Goal: Transaction & Acquisition: Purchase product/service

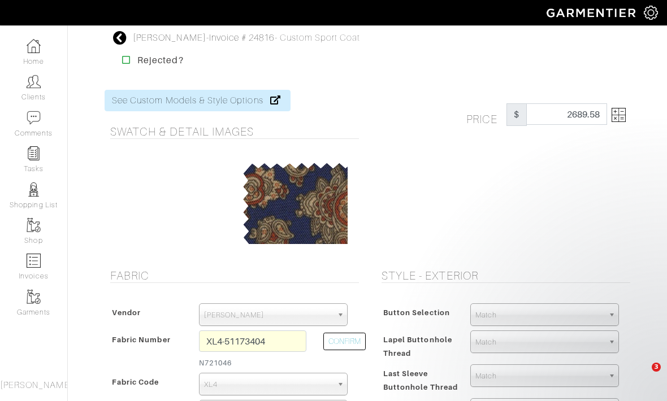
select select
select select "6294"
select select "160"
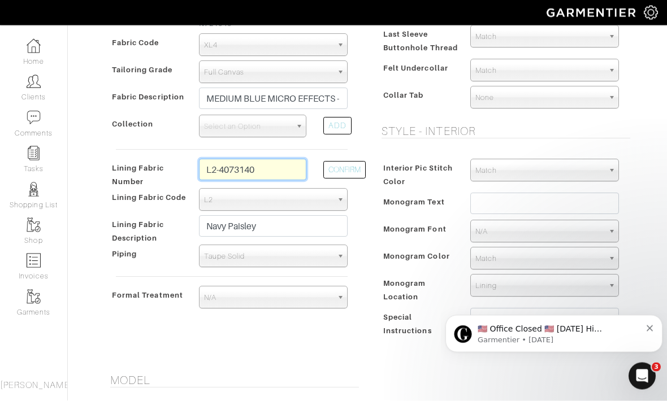
drag, startPoint x: 211, startPoint y: 168, endPoint x: 264, endPoint y: 170, distance: 53.2
click at [264, 170] on input "L2-4073140" at bounding box center [252, 169] width 107 height 21
drag, startPoint x: 264, startPoint y: 170, endPoint x: 223, endPoint y: 163, distance: 41.3
click at [223, 163] on input "L2-4073140" at bounding box center [252, 169] width 107 height 21
type input "L4-4072788"
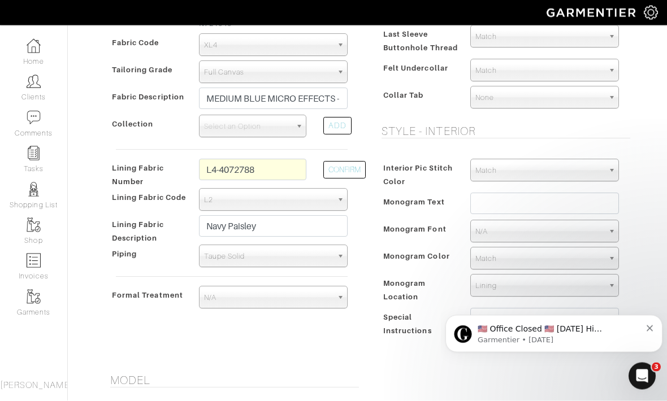
click at [339, 168] on button "CONFIRM" at bounding box center [344, 171] width 42 height 18
select select "6295"
type input "Brown Neat"
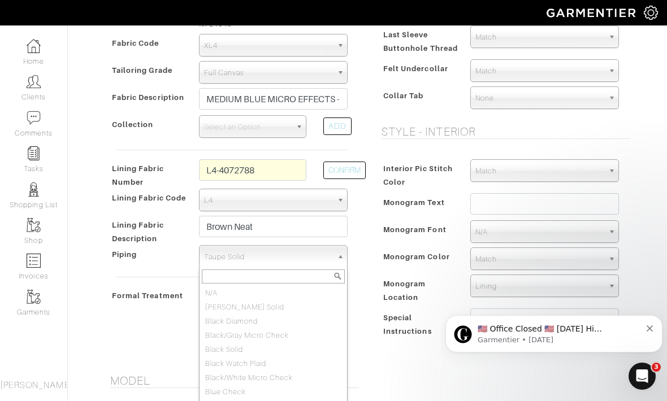
click at [261, 264] on span "Taupe Solid" at bounding box center [268, 257] width 128 height 23
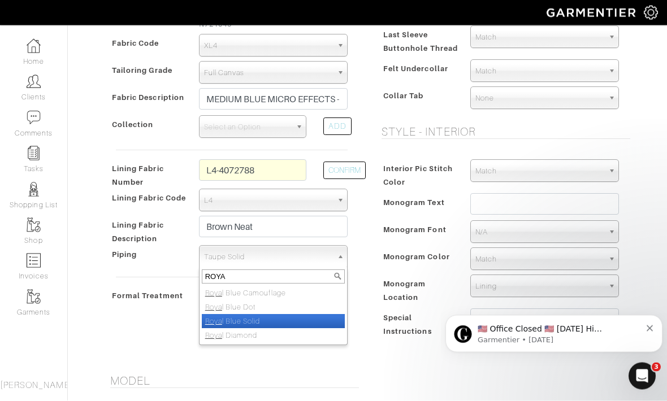
type input "ROYA"
click at [263, 326] on li "Roya l Blue Solid" at bounding box center [273, 322] width 143 height 14
select select "148"
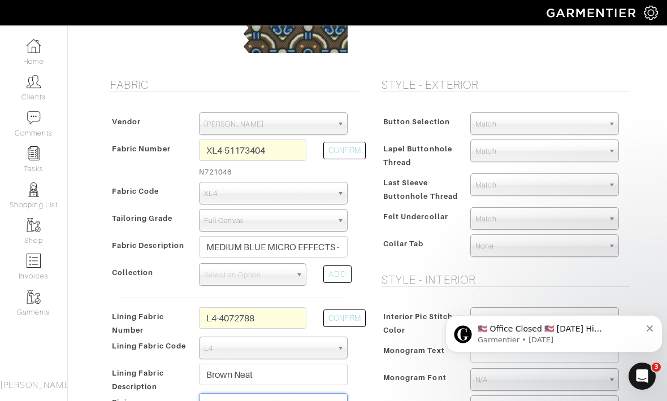
scroll to position [188, 0]
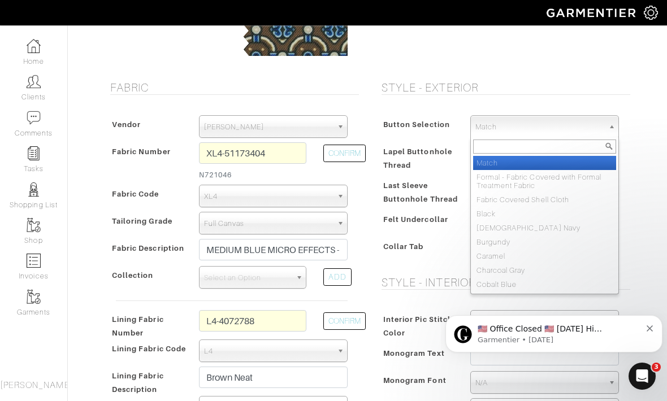
click at [523, 119] on span "Match" at bounding box center [539, 127] width 128 height 23
type input "NAV"
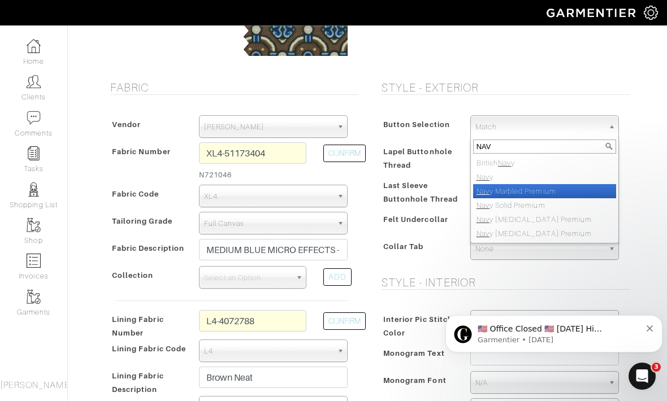
select select "114"
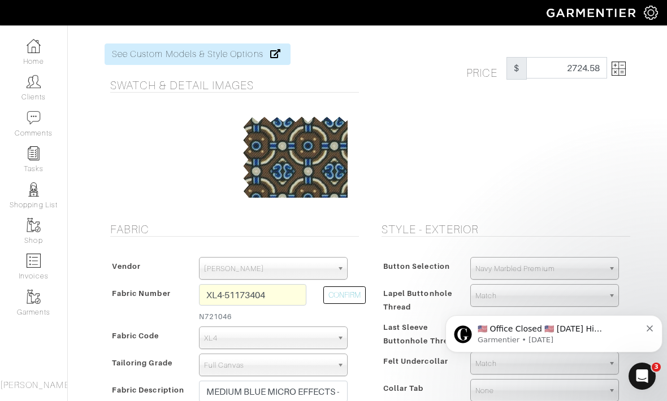
scroll to position [0, 0]
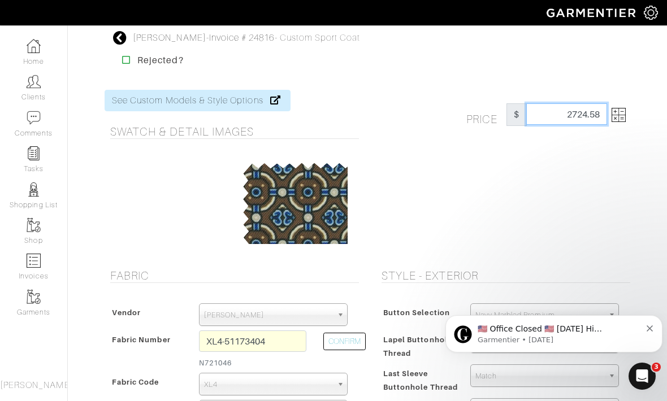
click at [573, 119] on input "2689.58" at bounding box center [566, 113] width 81 height 21
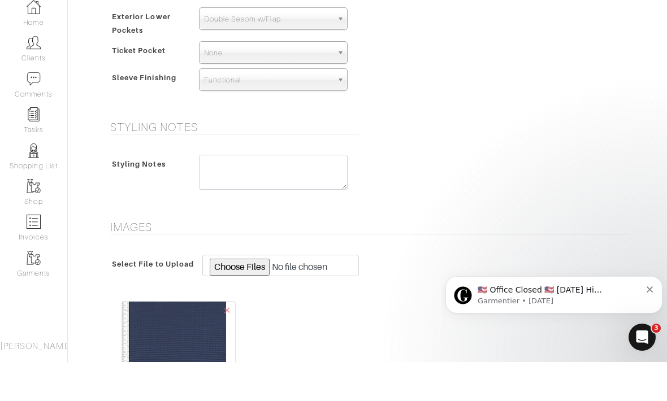
scroll to position [1046, 0]
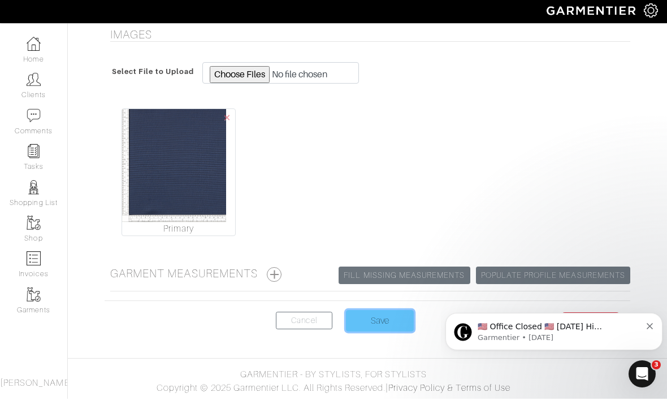
click at [388, 313] on input "Save" at bounding box center [380, 323] width 68 height 21
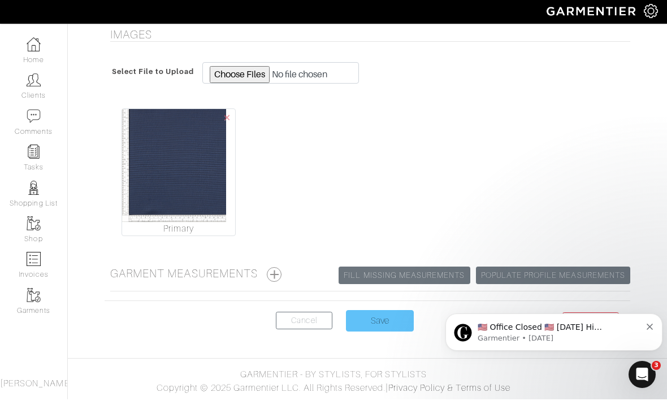
scroll to position [1009, 0]
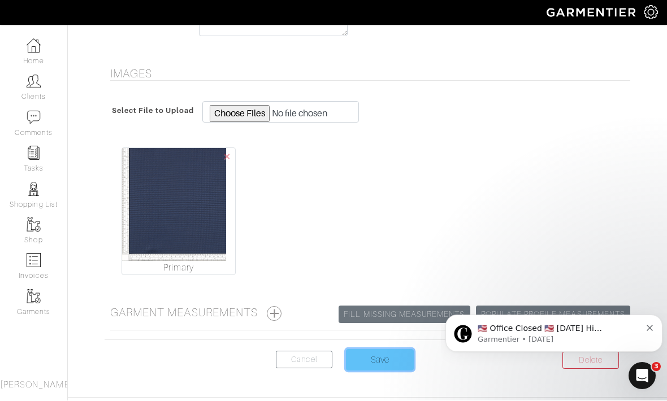
click at [382, 353] on input "Save" at bounding box center [380, 360] width 68 height 21
click at [382, 359] on input "Save" at bounding box center [380, 360] width 68 height 21
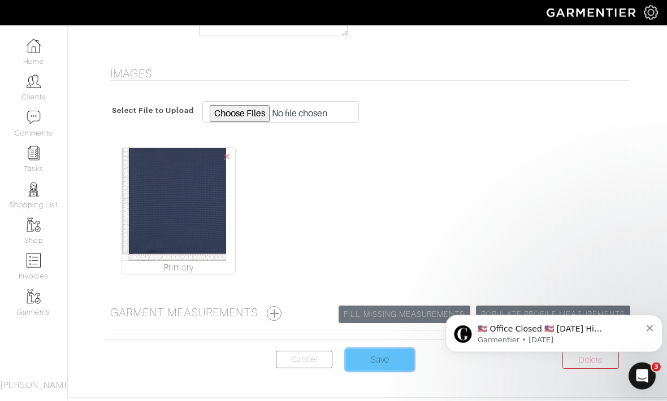
click at [390, 359] on input "Save" at bounding box center [380, 360] width 68 height 21
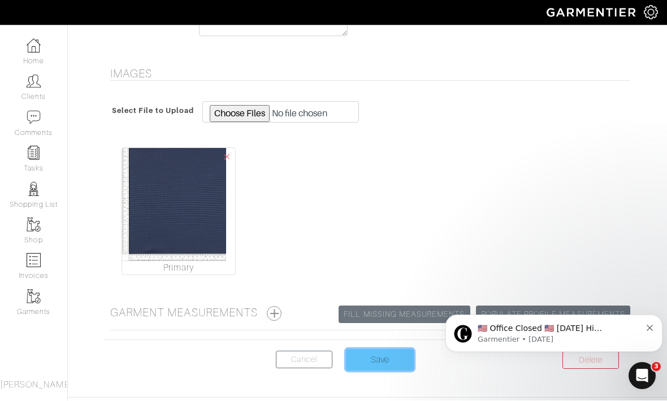
click at [370, 359] on input "Save" at bounding box center [380, 360] width 68 height 21
click at [379, 360] on input "Save" at bounding box center [380, 360] width 68 height 21
click at [623, 239] on div "Select File to Upload × Primary" at bounding box center [368, 191] width 526 height 202
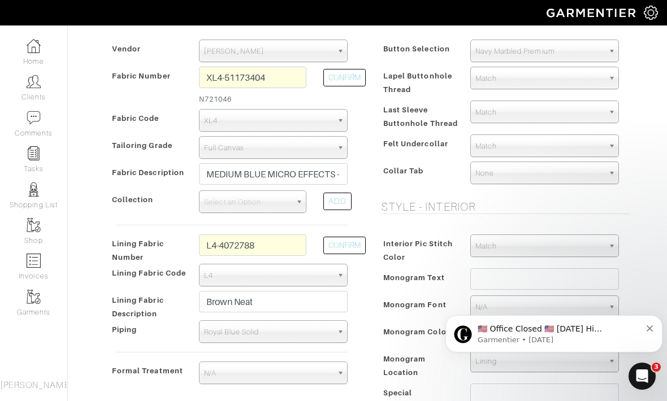
scroll to position [263, 0]
click at [634, 215] on div "Style - Exterior Button Selection Match Formal - Fabric Covered with Formal Tre…" at bounding box center [502, 221] width 271 height 431
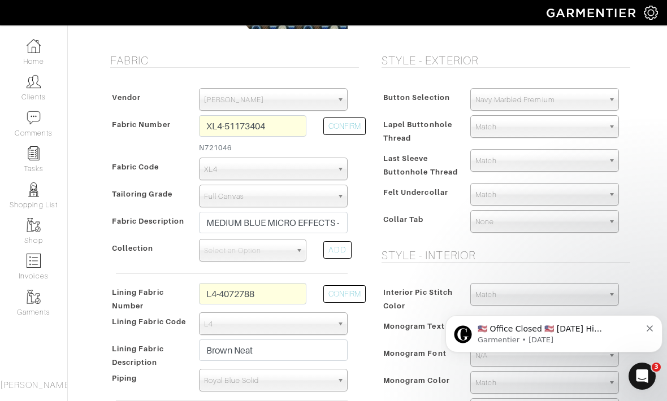
scroll to position [215, 0]
click at [336, 290] on button "CONFIRM" at bounding box center [344, 295] width 42 height 18
select select "6295"
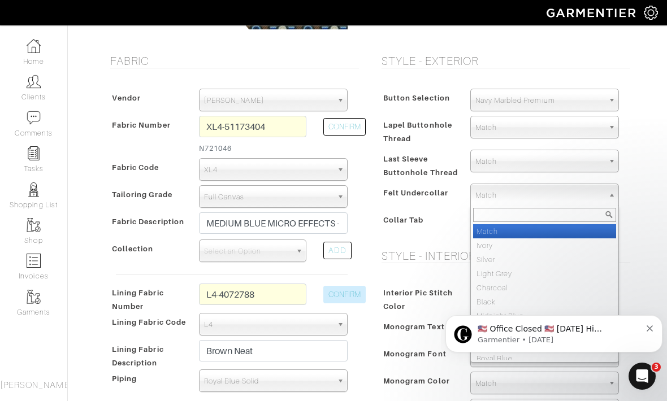
scroll to position [565, 0]
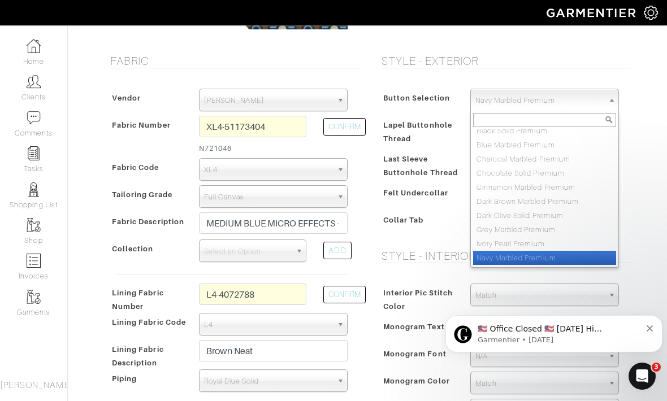
click at [613, 57] on h5 "Style - Exterior" at bounding box center [506, 61] width 249 height 14
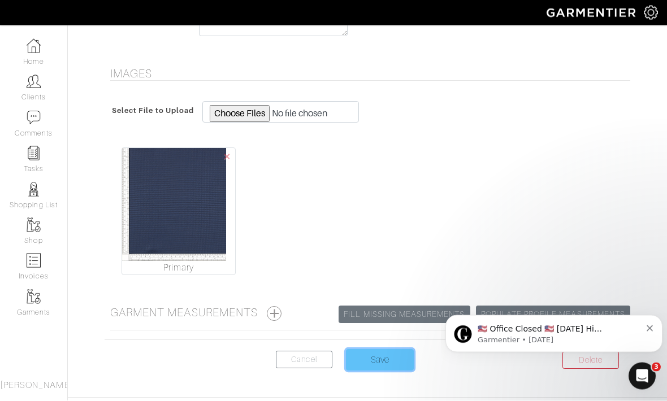
click at [392, 357] on input "Save" at bounding box center [380, 360] width 68 height 21
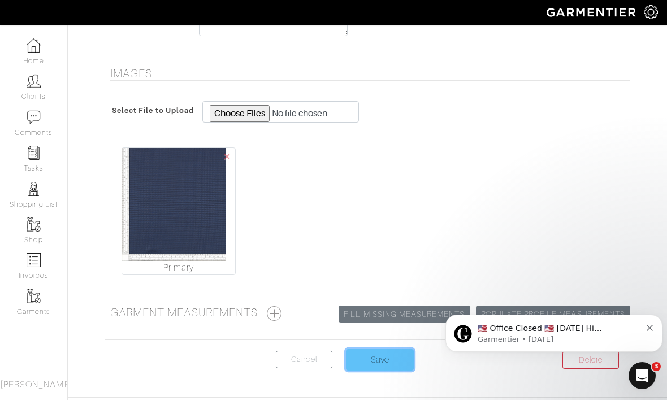
click at [380, 359] on input "Save" at bounding box center [380, 360] width 68 height 21
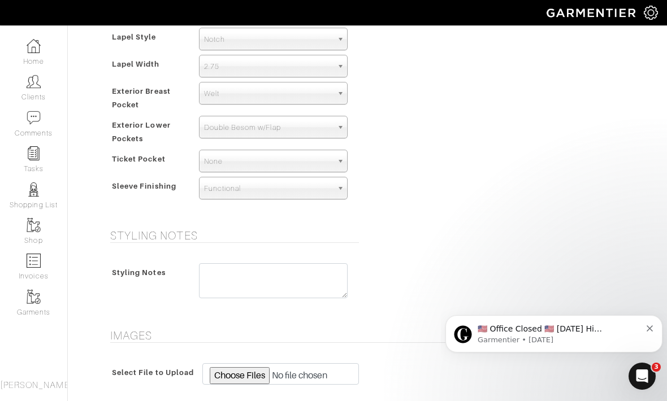
scroll to position [723, 0]
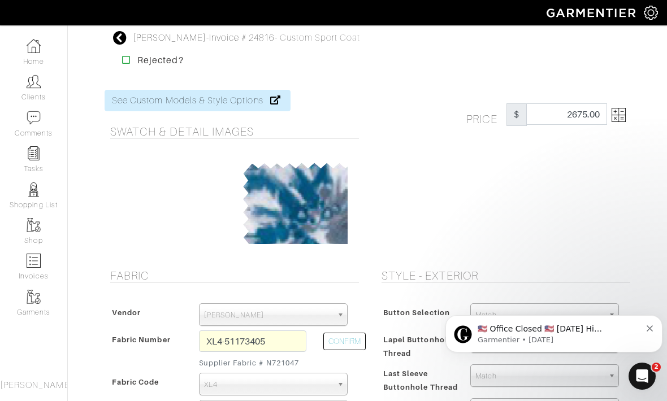
click at [120, 34] on icon at bounding box center [120, 38] width 14 height 14
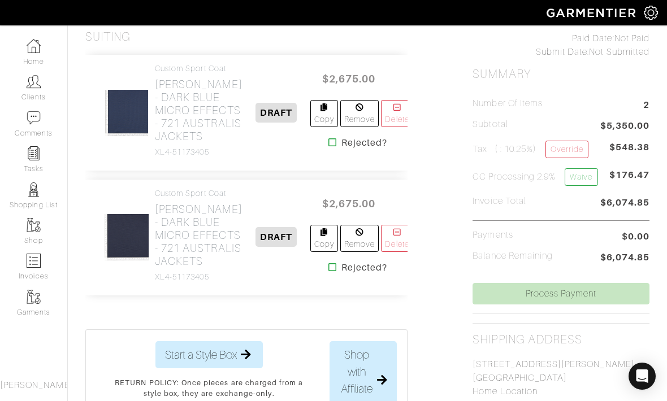
scroll to position [176, 0]
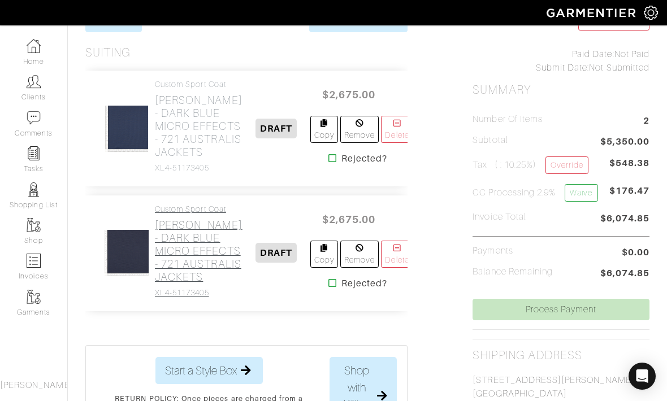
click at [179, 284] on h2 "Loro Piana - DARK BLUE MICRO EFFECTS - 721 AUSTRALIS JACKETS" at bounding box center [199, 251] width 88 height 65
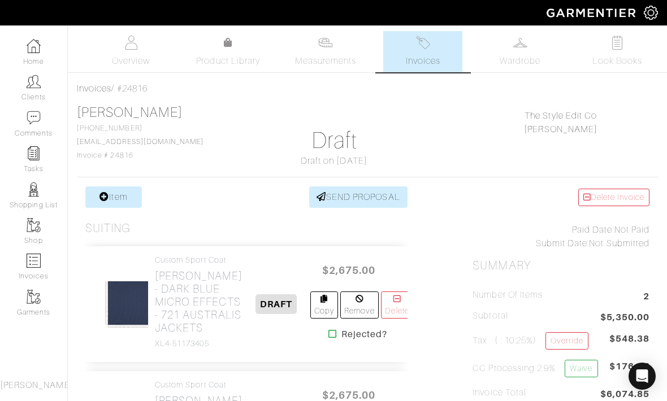
scroll to position [176, 0]
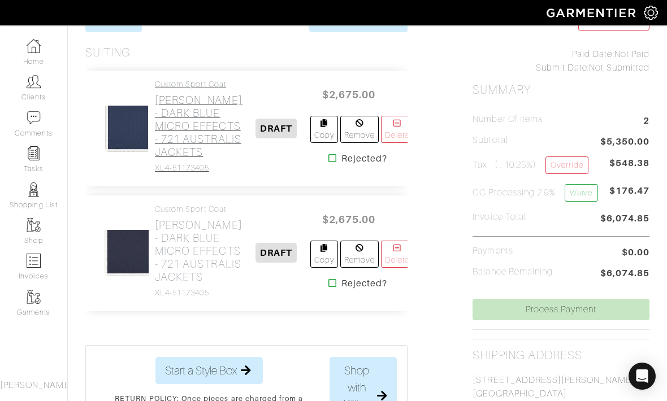
click at [174, 159] on h2 "Loro Piana - DARK BLUE MICRO EFFECTS - 721 AUSTRALIS JACKETS" at bounding box center [199, 126] width 88 height 65
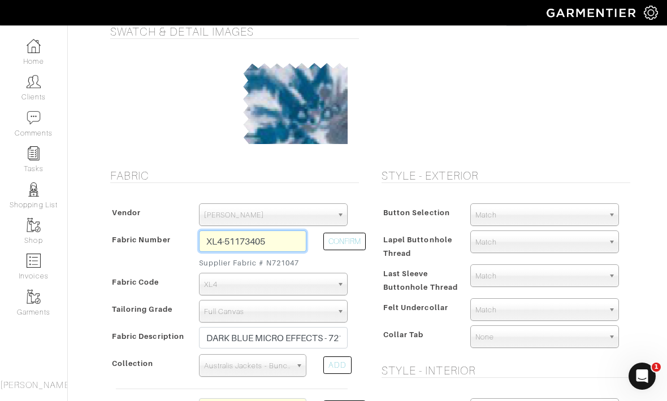
click at [279, 250] on input "XL4-51173405" at bounding box center [252, 241] width 107 height 21
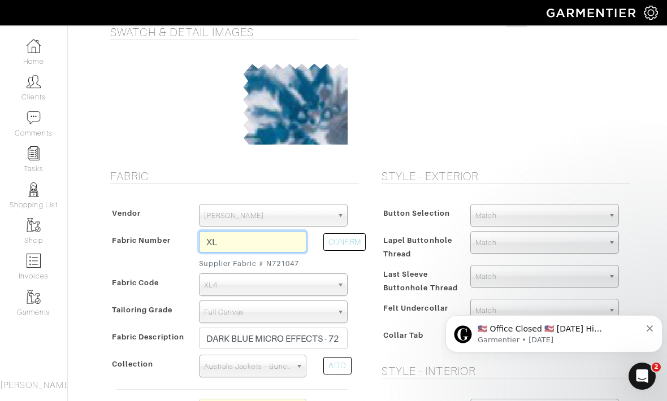
type input "X"
type input "XL4-51173404"
type input "MEDIUM BLUE MICRO EFFECTS - 721 AUSTRALIS JACKETS"
select select
type input "2724.58"
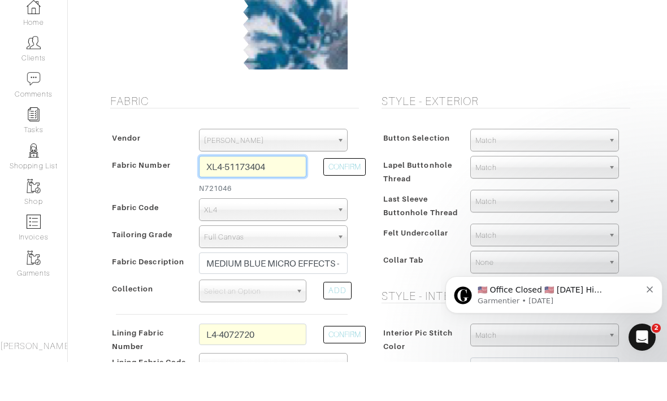
scroll to position [137, 0]
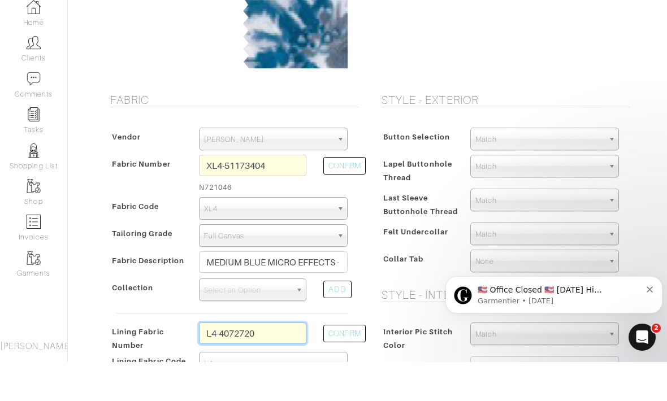
click at [272, 362] on input "L4-4072720" at bounding box center [252, 372] width 107 height 21
type input "L4-4072788"
select select "6295"
type input "Brown Neat"
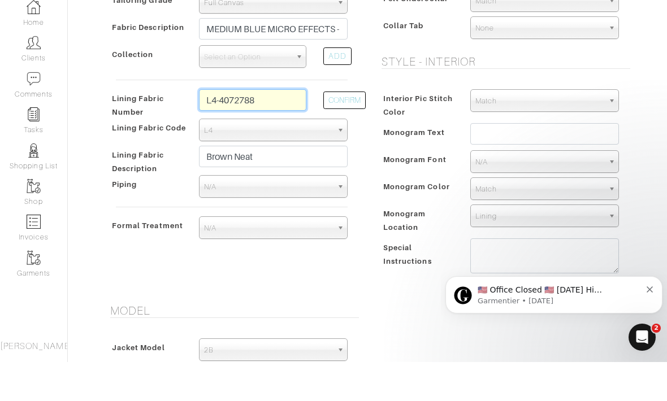
scroll to position [406, 0]
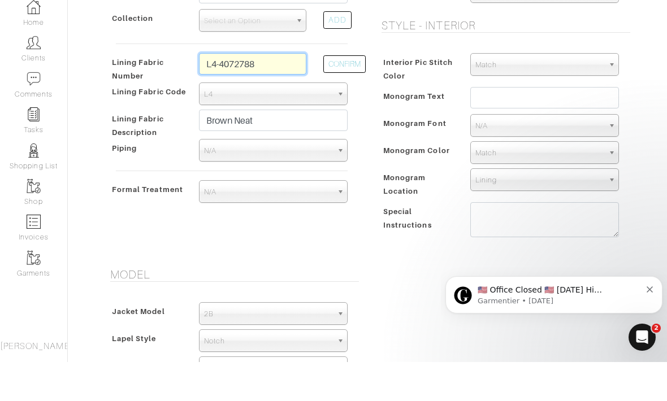
type input "L4-4072788"
click at [305, 179] on span "N/A" at bounding box center [268, 190] width 128 height 23
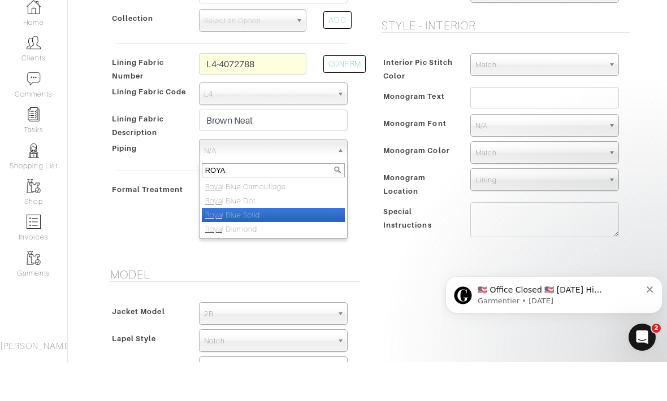
type input "ROYA"
click at [248, 247] on li "Roya l Blue Solid" at bounding box center [273, 254] width 143 height 14
select select "148"
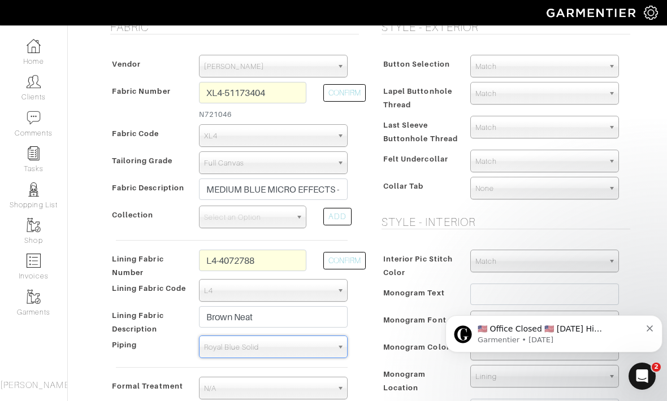
scroll to position [246, 0]
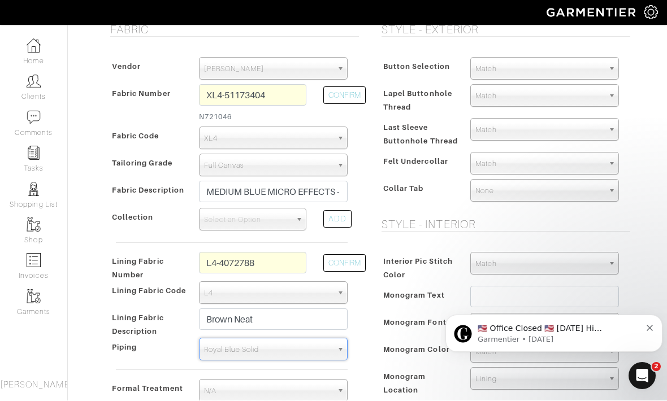
click at [509, 68] on span "Match" at bounding box center [539, 69] width 128 height 23
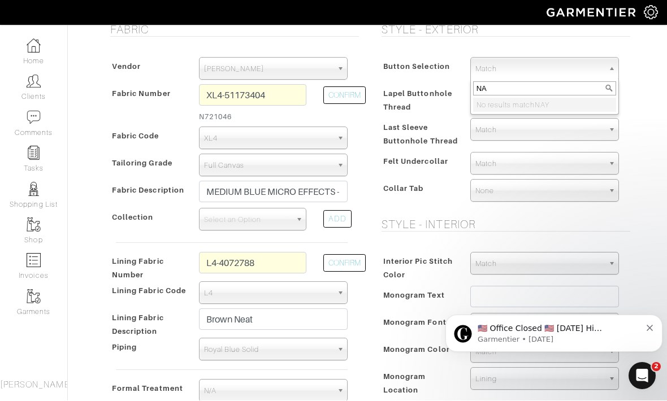
type input "NAV"
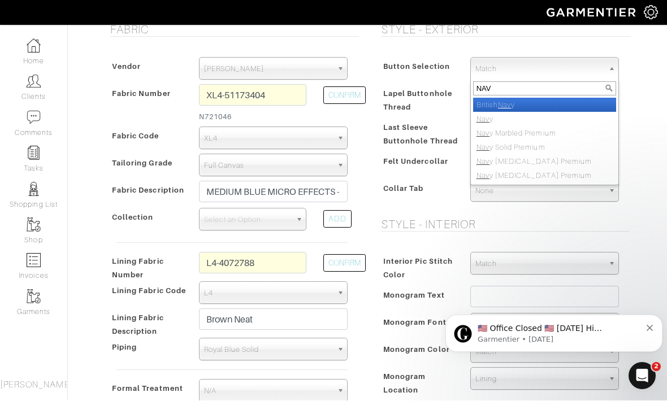
select select "114"
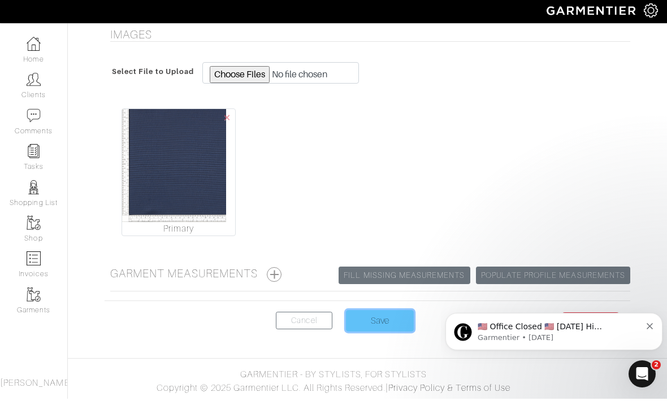
click at [390, 326] on input "Save" at bounding box center [380, 323] width 68 height 21
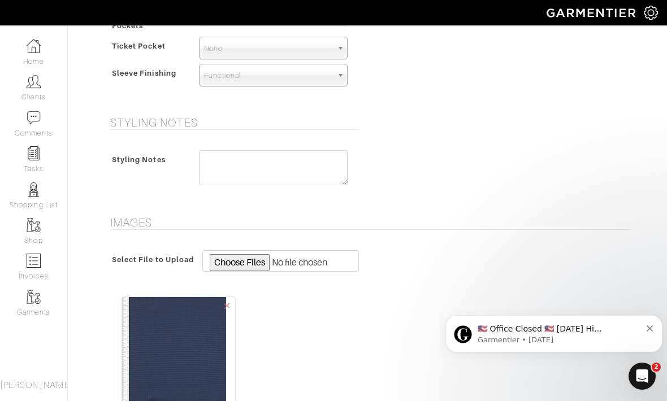
scroll to position [882, 0]
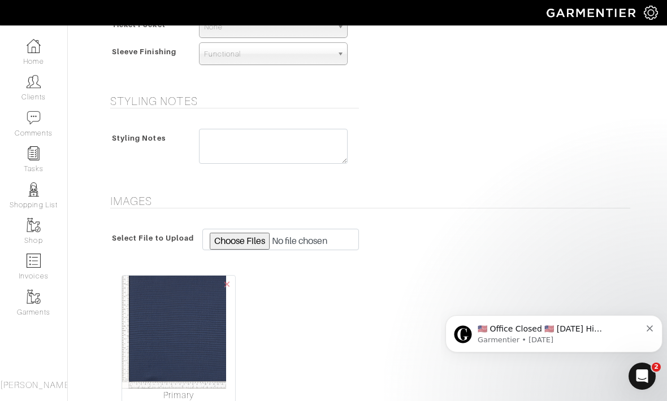
click at [653, 328] on button "Dismiss notification" at bounding box center [650, 327] width 7 height 9
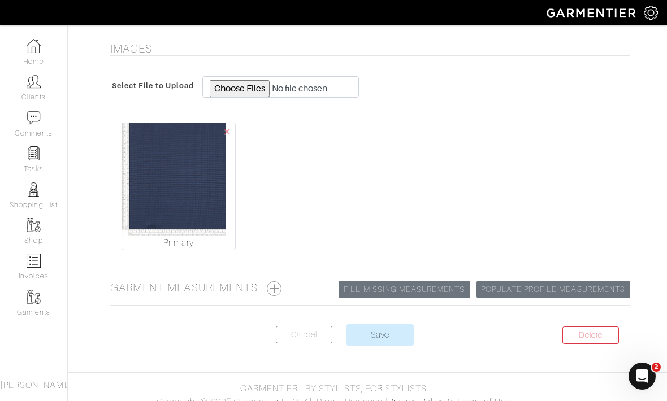
scroll to position [1034, 0]
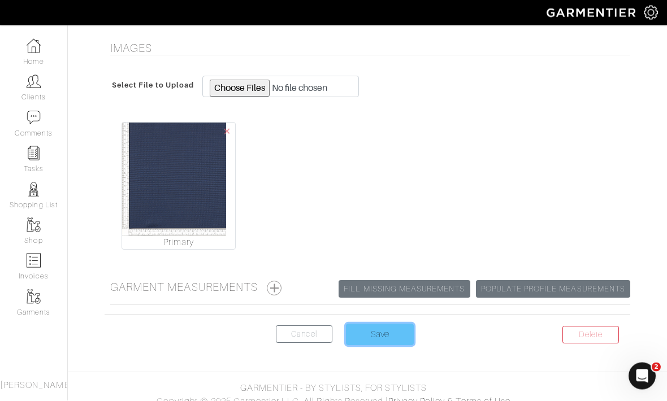
click at [406, 330] on input "Save" at bounding box center [380, 334] width 68 height 21
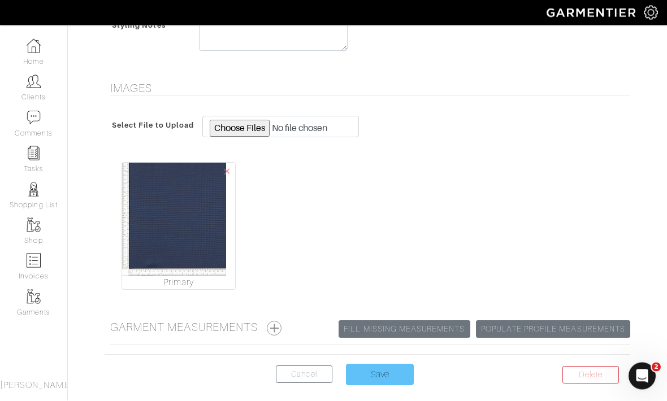
scroll to position [1009, 0]
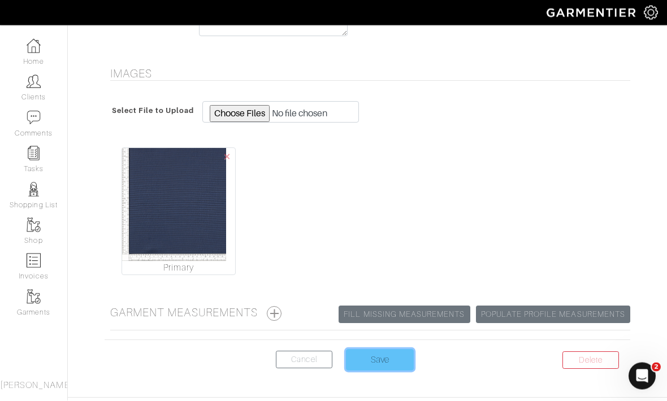
click at [397, 353] on input "Save" at bounding box center [380, 360] width 68 height 21
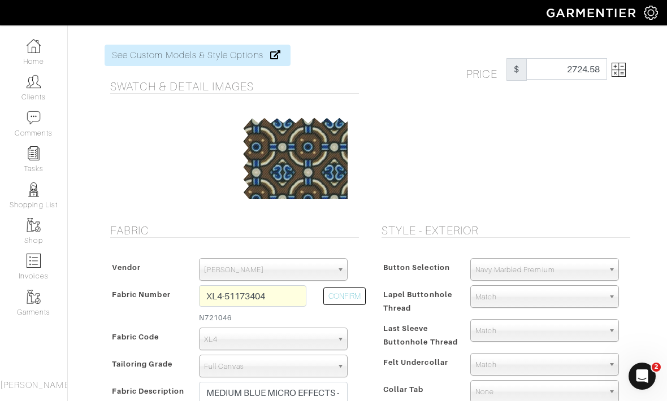
scroll to position [0, 0]
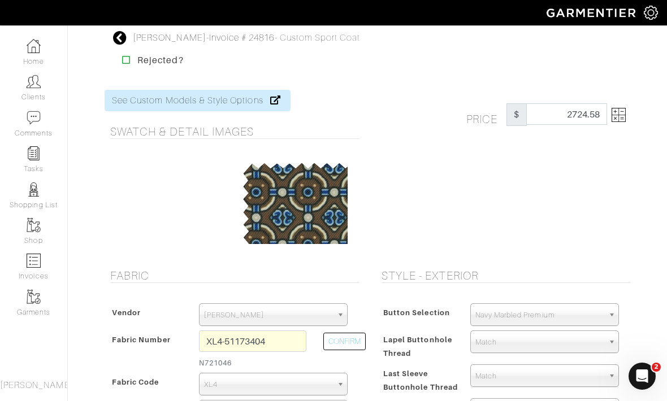
click at [127, 37] on icon at bounding box center [120, 38] width 14 height 14
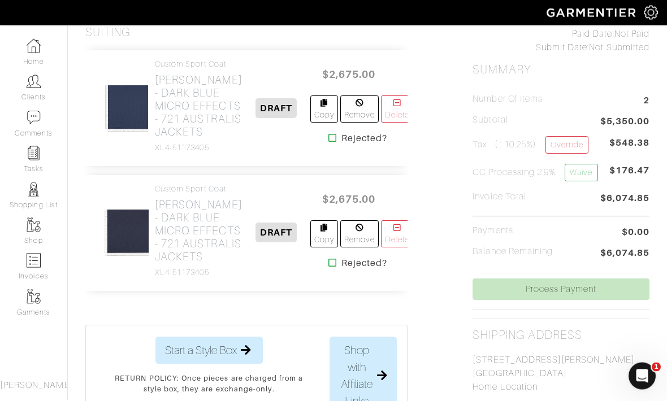
scroll to position [205, 0]
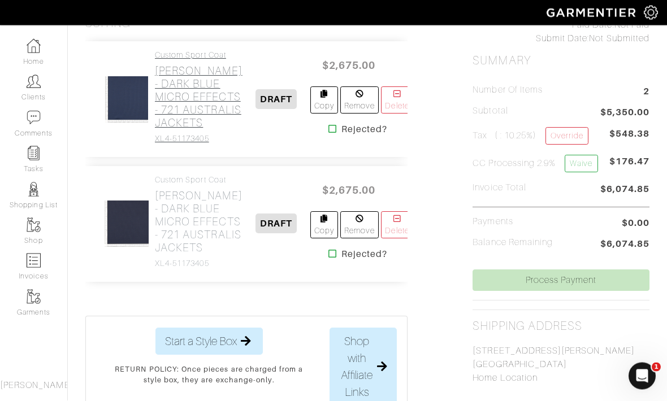
click at [174, 130] on h2 "Loro Piana - DARK BLUE MICRO EFFECTS - 721 AUSTRALIS JACKETS" at bounding box center [199, 97] width 88 height 65
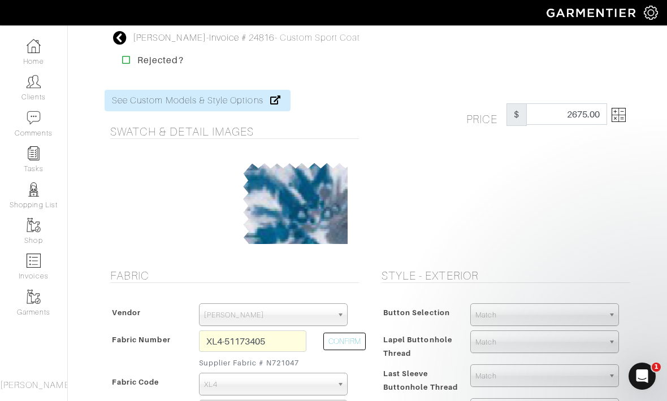
click at [116, 41] on icon at bounding box center [120, 38] width 14 height 14
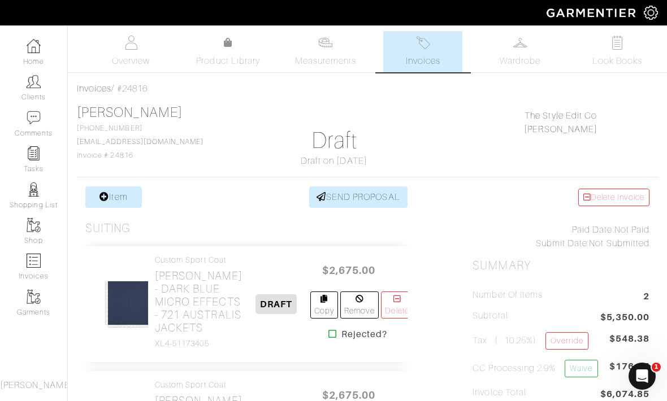
click at [418, 41] on img at bounding box center [423, 43] width 14 height 14
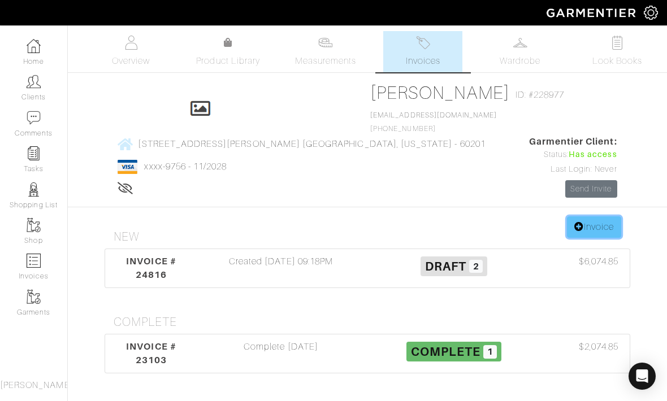
click at [587, 216] on link "Invoice" at bounding box center [594, 226] width 54 height 21
click at [142, 341] on span "INVOICE # 23103" at bounding box center [151, 353] width 50 height 24
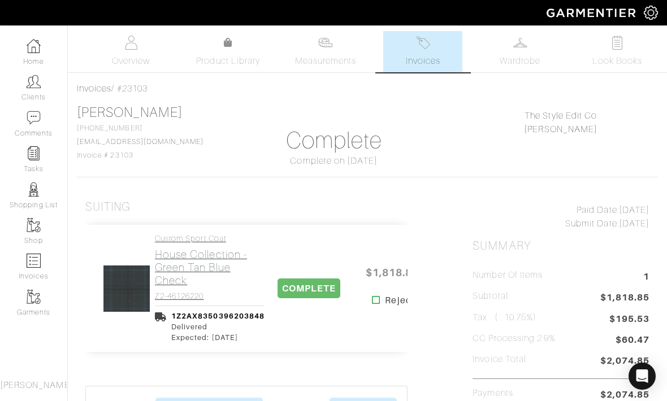
click at [158, 280] on h2 "House Collection - Green Tan Blue Check" at bounding box center [210, 267] width 110 height 39
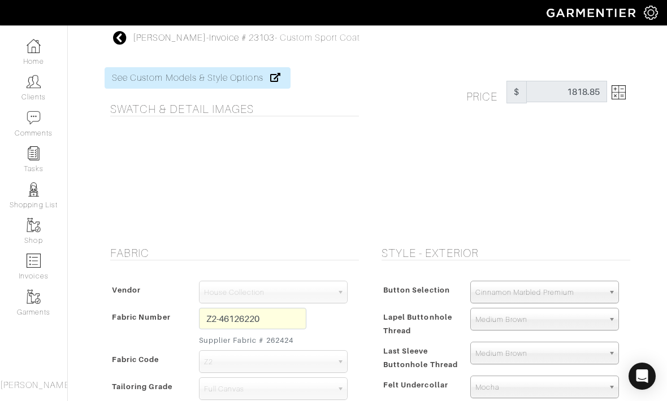
click at [114, 38] on icon at bounding box center [120, 38] width 14 height 14
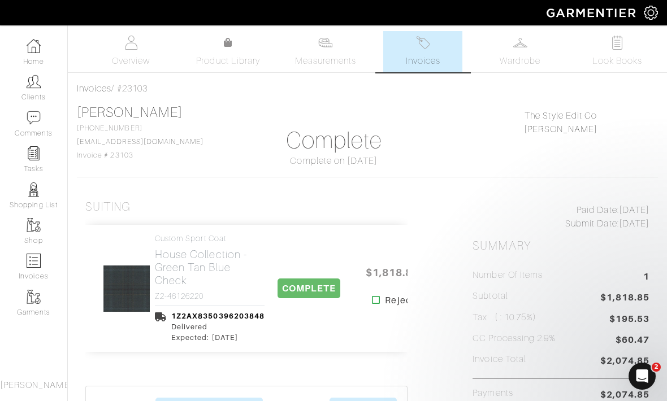
click at [419, 59] on span "Invoices" at bounding box center [423, 61] width 34 height 14
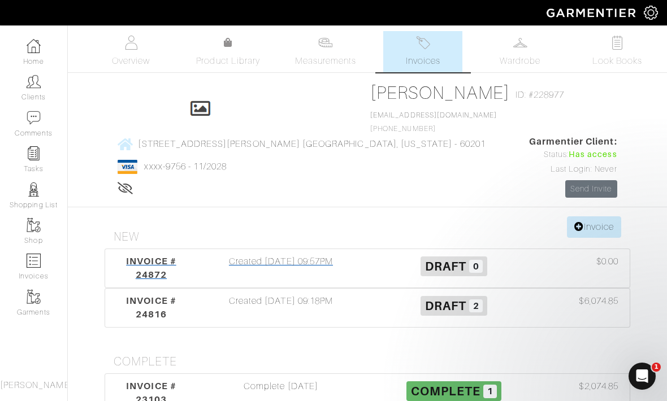
click at [141, 256] on span "INVOICE # 24872" at bounding box center [151, 268] width 50 height 24
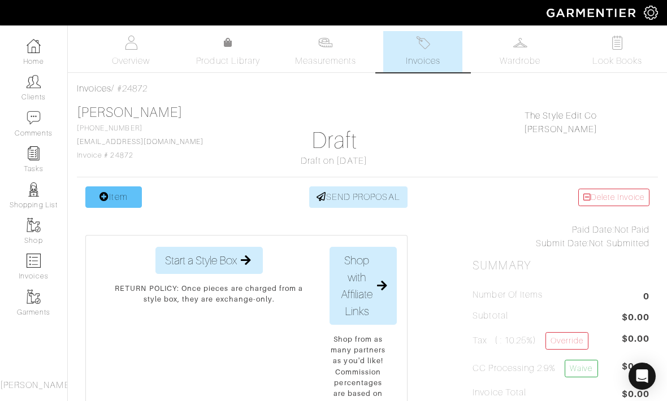
click at [109, 198] on link "Item" at bounding box center [113, 197] width 57 height 21
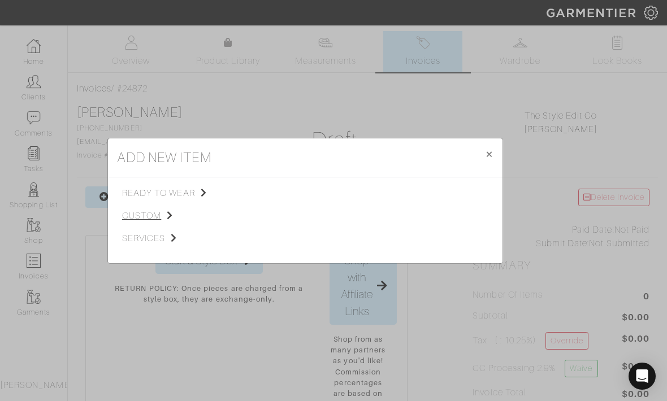
click at [142, 223] on span "custom" at bounding box center [179, 216] width 114 height 14
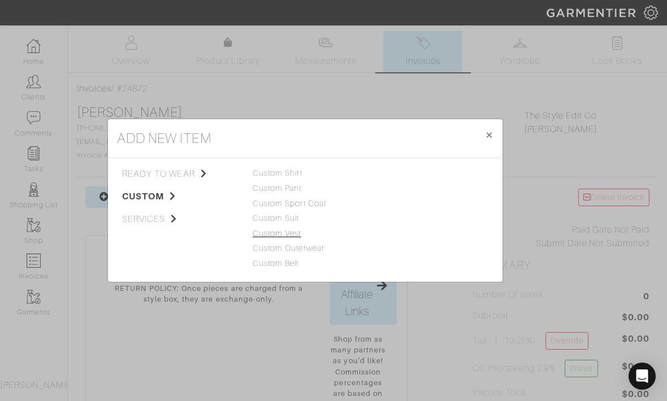
click at [255, 238] on link "Custom Vest" at bounding box center [277, 233] width 49 height 9
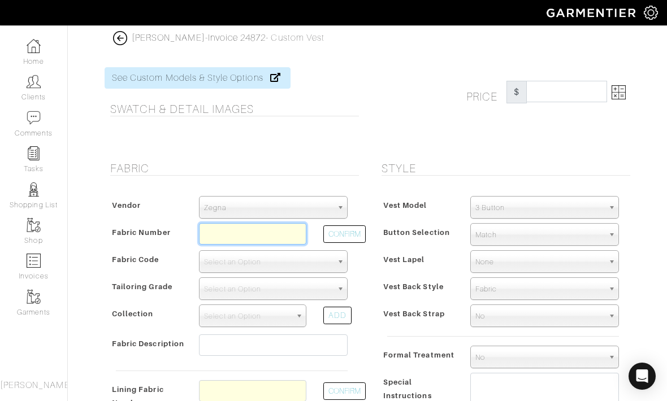
click at [272, 241] on input "text" at bounding box center [252, 233] width 107 height 21
click at [117, 45] on img at bounding box center [120, 38] width 14 height 14
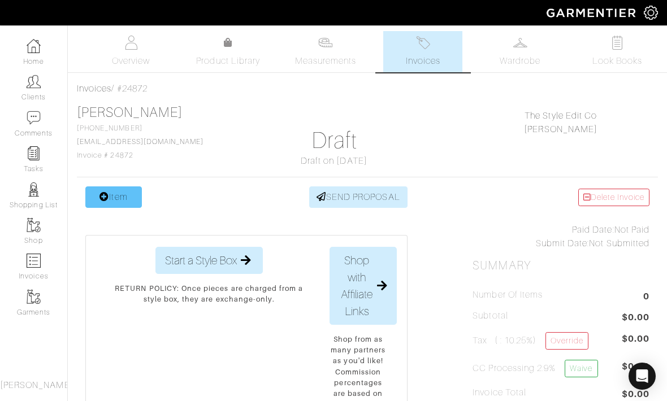
click at [101, 200] on icon at bounding box center [104, 196] width 10 height 9
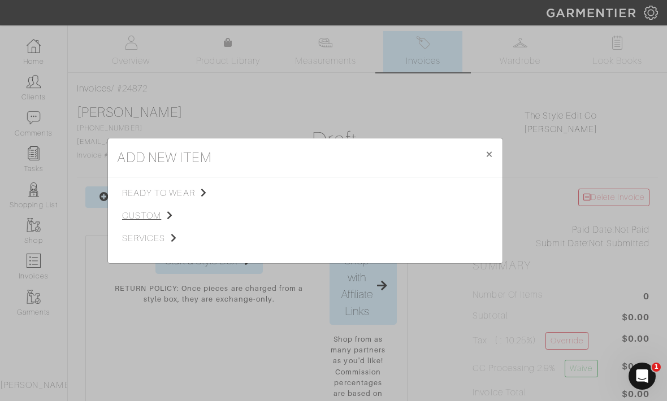
click at [129, 223] on span "custom" at bounding box center [179, 216] width 114 height 14
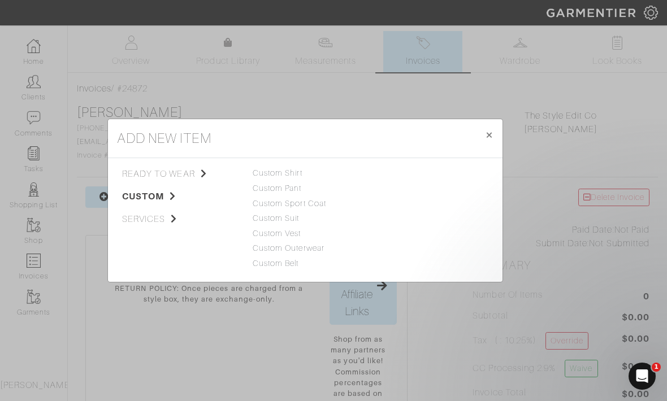
click at [250, 220] on div "Tops Bottoms Sport Coats Suiting Outerwear Shoes Swimwear Accessories Other Cus…" at bounding box center [305, 219] width 122 height 105
click at [257, 208] on link "Custom Sport Coat" at bounding box center [289, 203] width 73 height 9
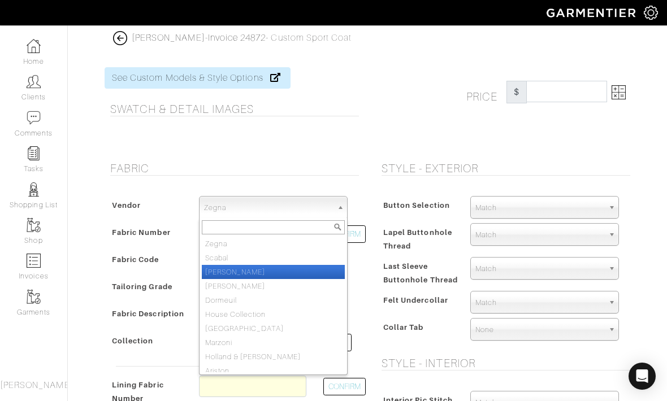
select select "76"
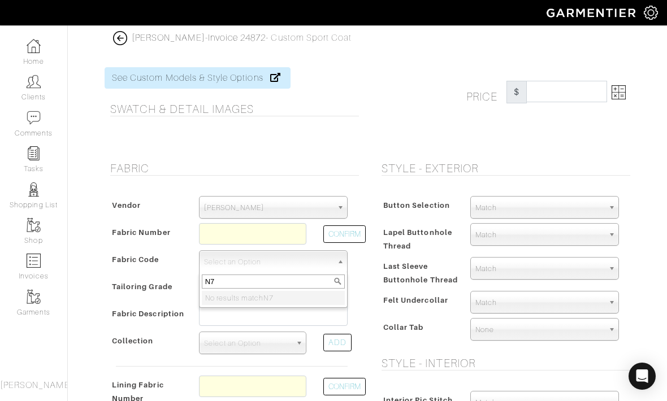
type input "N7"
click at [218, 235] on input "text" at bounding box center [252, 233] width 107 height 21
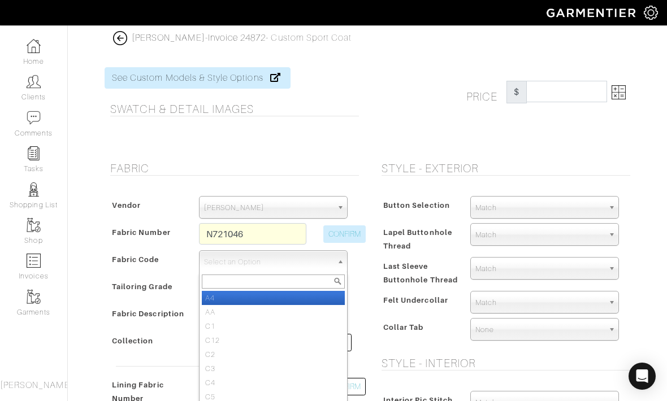
click at [344, 233] on button "CONFIRM" at bounding box center [344, 235] width 42 height 18
type input "XL4-51173404"
select select "1098"
type input "MEDIUM BLUE MICRO EFFECTS - 721 AUSTRALIS JACKETS"
select select
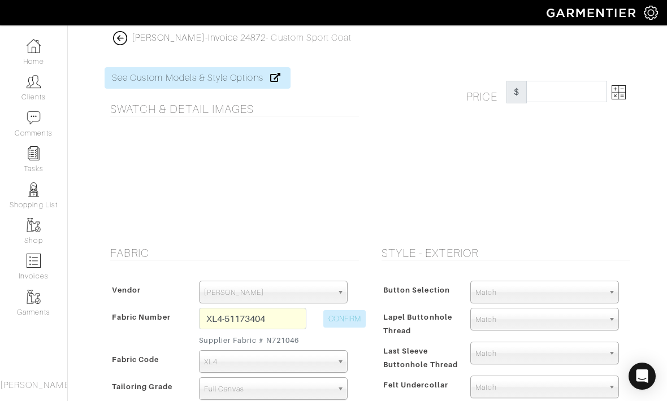
type input "3034.62"
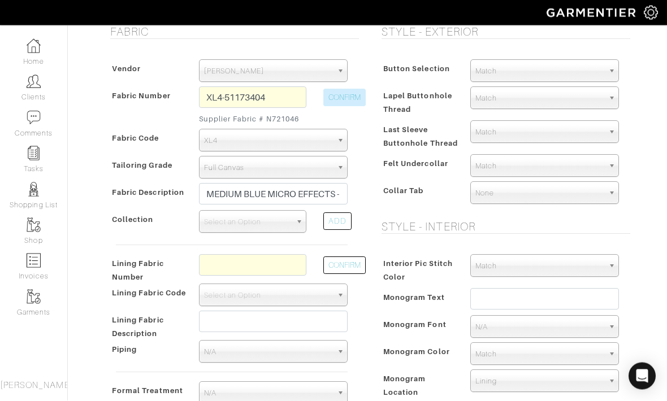
scroll to position [222, 0]
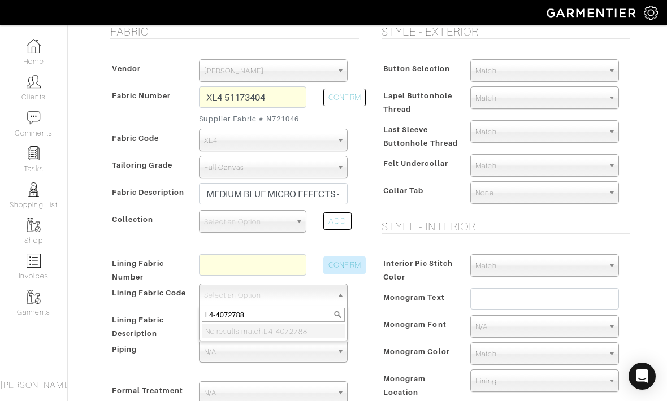
type input "L4-4072788"
click at [351, 264] on button "CONFIRM" at bounding box center [344, 266] width 42 height 18
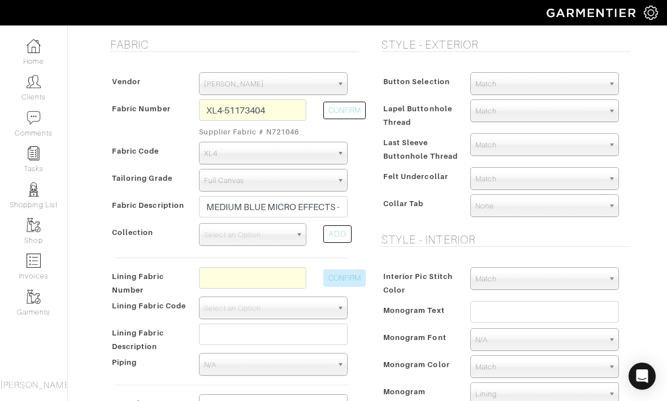
scroll to position [211, 0]
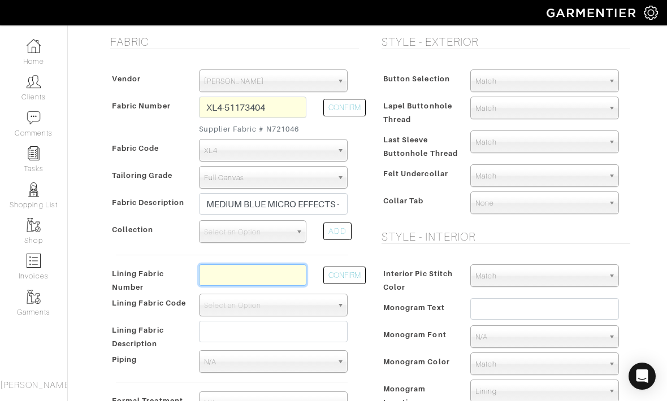
click at [283, 280] on input "text" at bounding box center [252, 275] width 107 height 21
type input "L4-4072788"
select select "6295"
type input "Brown Neat"
type input "3084.62"
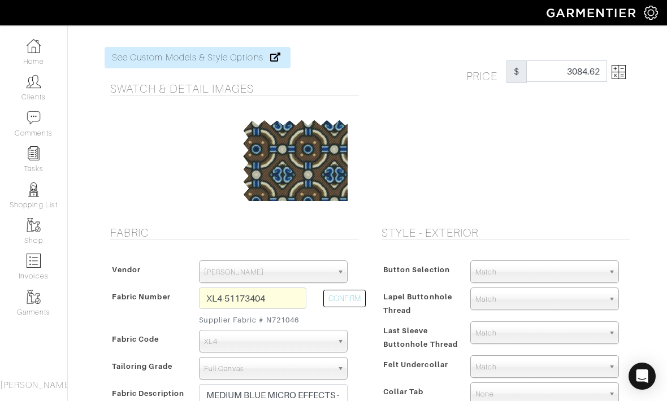
scroll to position [20, 0]
type input "L4-4072788"
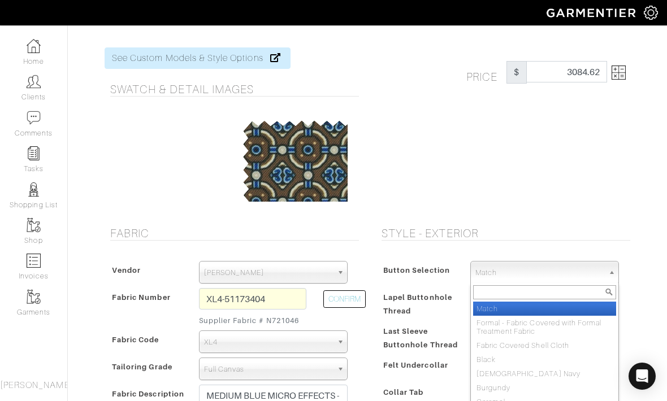
click at [507, 270] on span "Match" at bounding box center [539, 273] width 128 height 23
type input "NAVY"
select select "74"
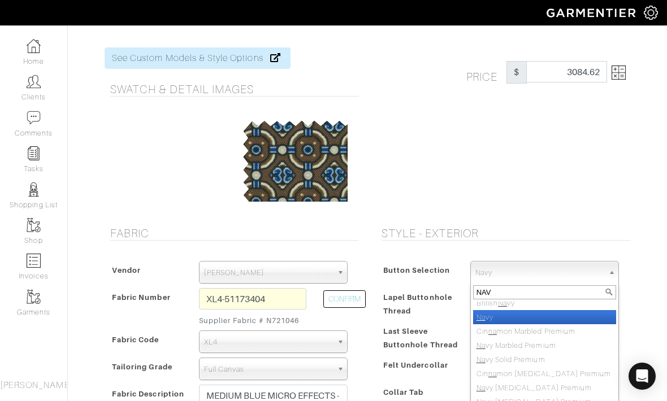
scroll to position [0, 0]
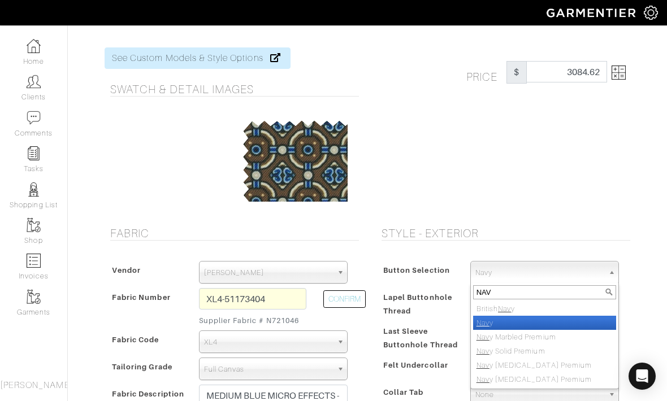
type input "NAVY"
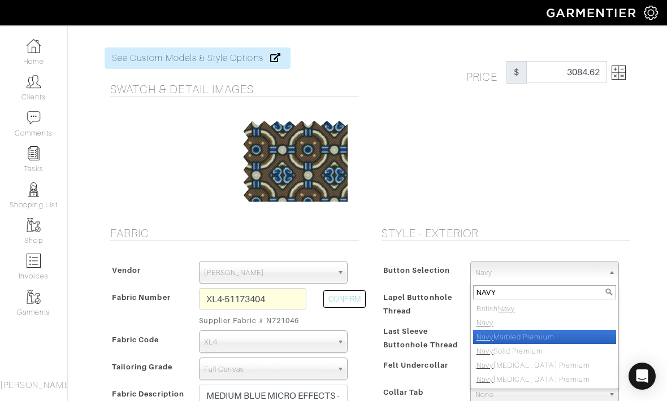
select select "114"
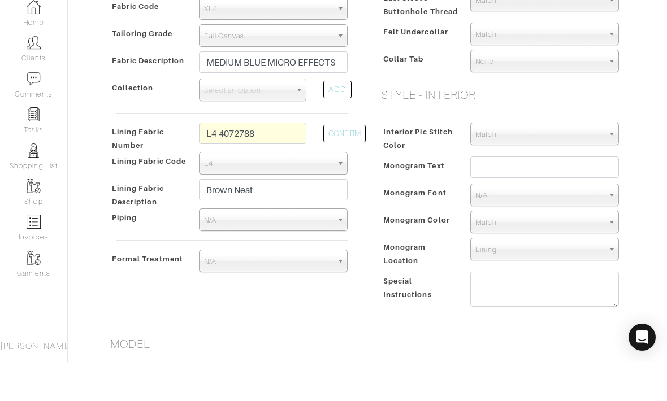
scroll to position [318, 0]
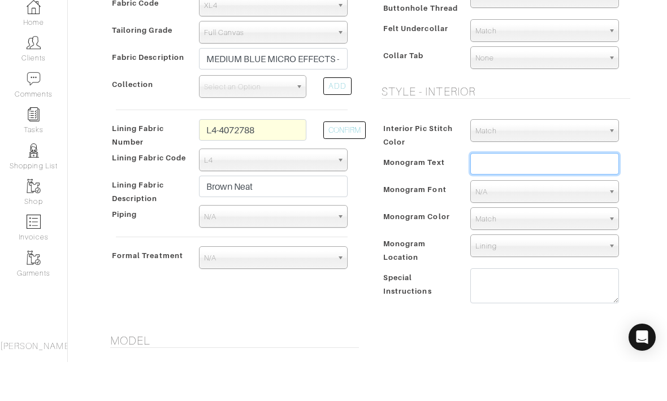
click at [557, 192] on input "text" at bounding box center [544, 202] width 149 height 21
type input "MGF"
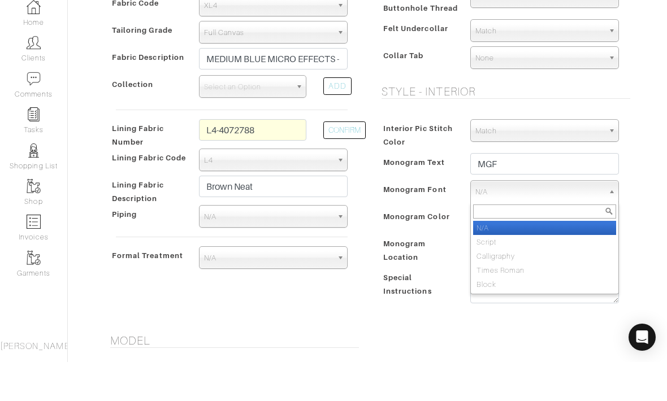
select select "Block"
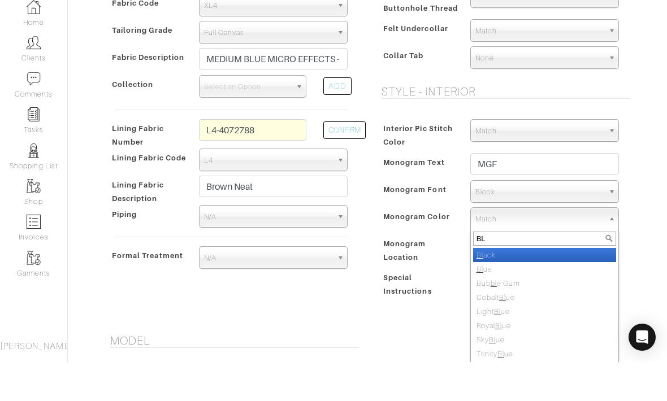
type input "BLU"
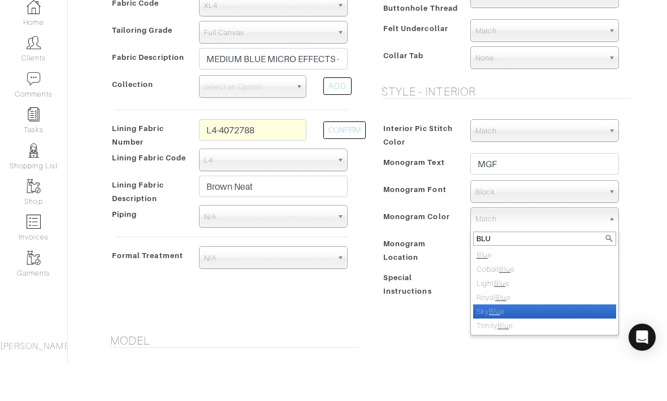
select select "18"
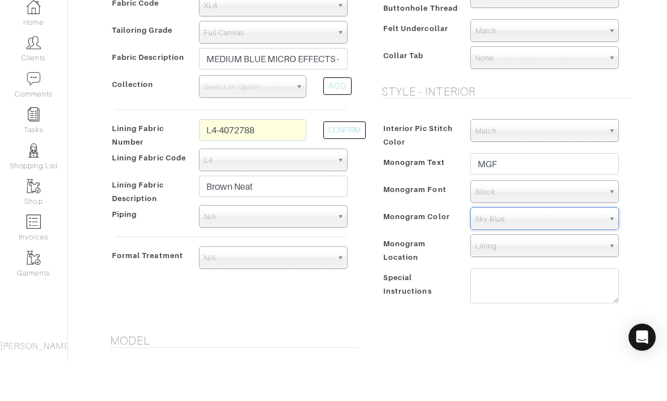
scroll to position [712, 0]
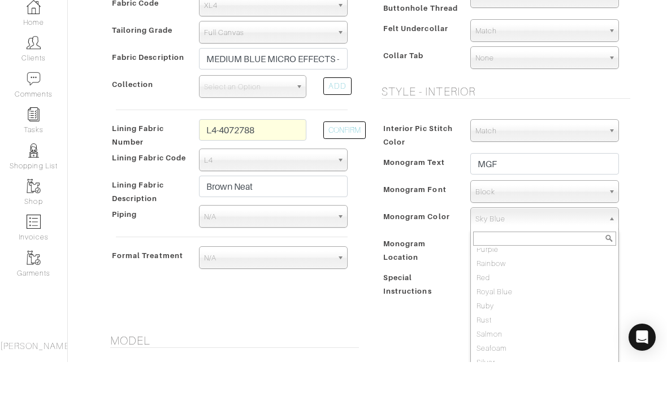
click at [575, 271] on input "text" at bounding box center [544, 278] width 143 height 14
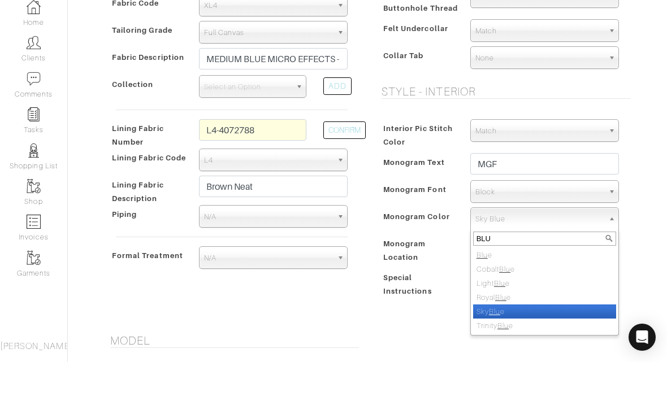
type input "BLUE"
select select "17"
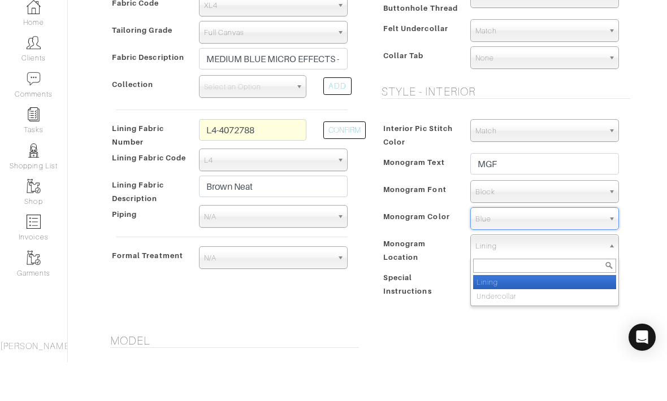
select select "Undercollar"
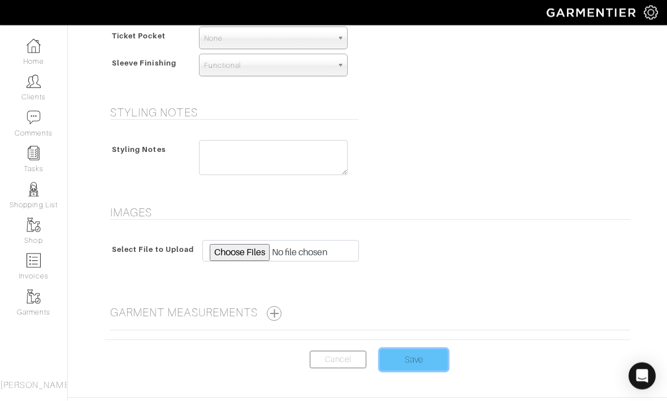
click at [430, 359] on input "Save" at bounding box center [414, 360] width 68 height 21
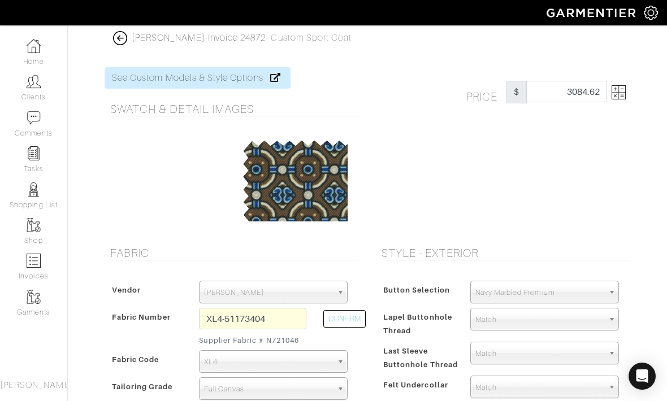
click at [617, 96] on img at bounding box center [619, 92] width 14 height 14
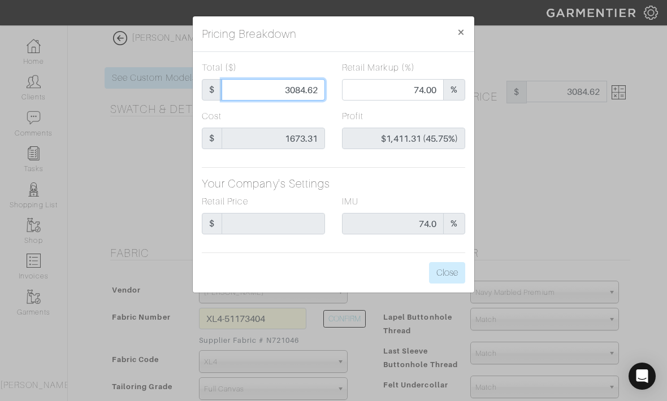
click at [275, 94] on input "3084.62" at bounding box center [273, 89] width 103 height 21
type input "3084.6"
type input "74.42"
type input "$1,411.29 (45.75%)"
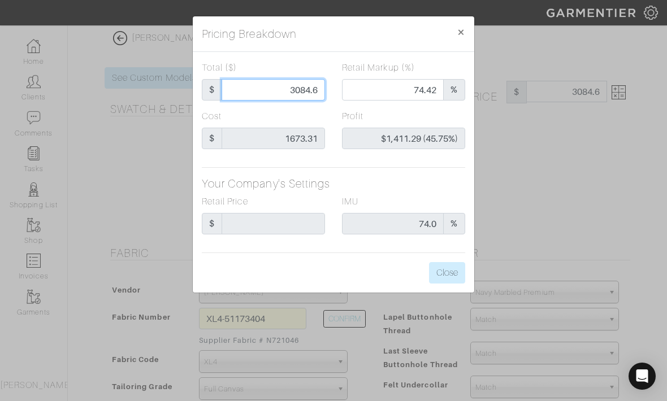
type input "3084."
type input "$1,410.69 (45.74%)"
type input "3084"
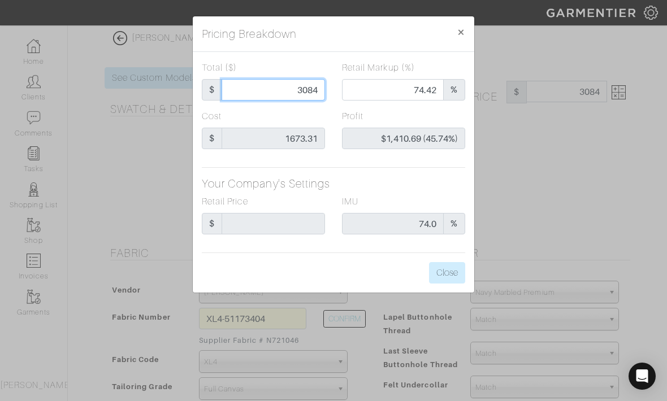
type input "308"
type input "0.00"
type input "-$1,365.31 (-443.28%)"
type input "30"
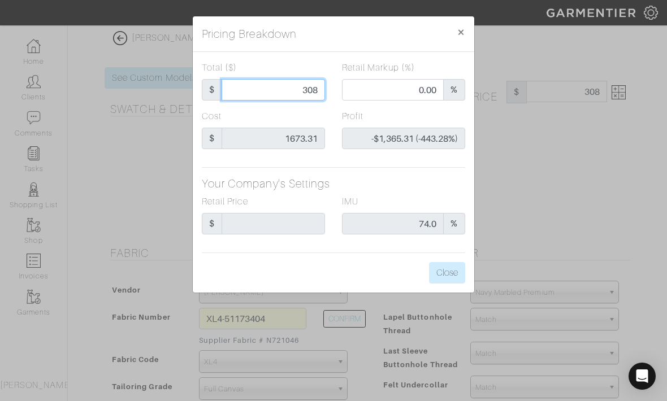
type input "30"
type input "-$1,643.31 (-5477.70%)"
type input "3"
type input "-$1,670.31 (-55677.00%)"
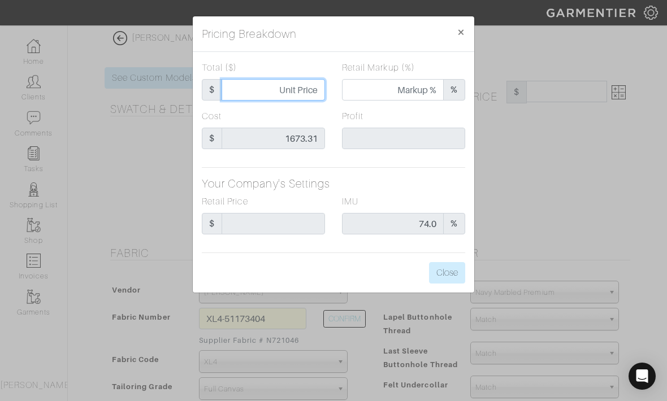
type input "2"
type input "0.00"
type input "-$1,671.31 (-83565.50%)"
type input "26"
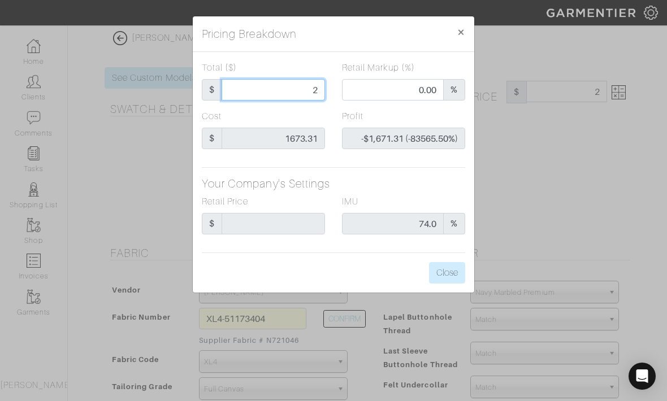
type input "26"
type input "-$1,647.31 (-6335.81%)"
type input "267"
type input "-$1,406.31 (-526.71%)"
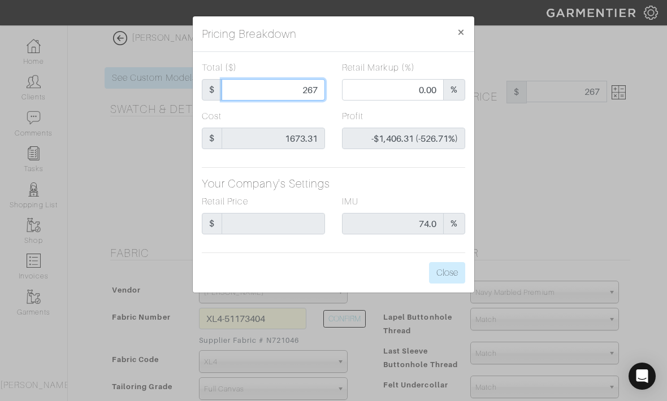
type input "2675"
type input "70.50"
type input "$1,001.69 (37.45%)"
type input "267"
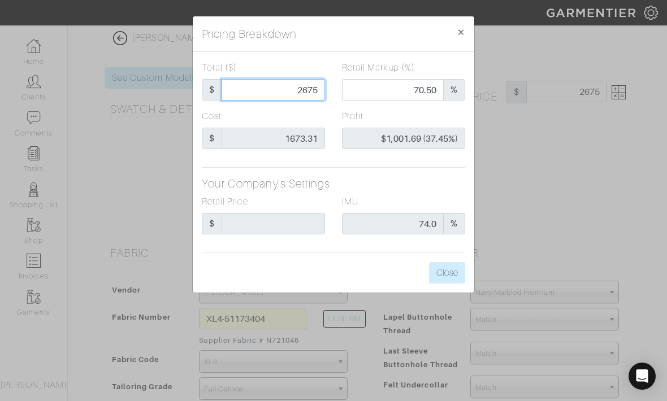
type input "267"
type input "0.00"
type input "-$1,406.31 (-526.71%)"
type input "26"
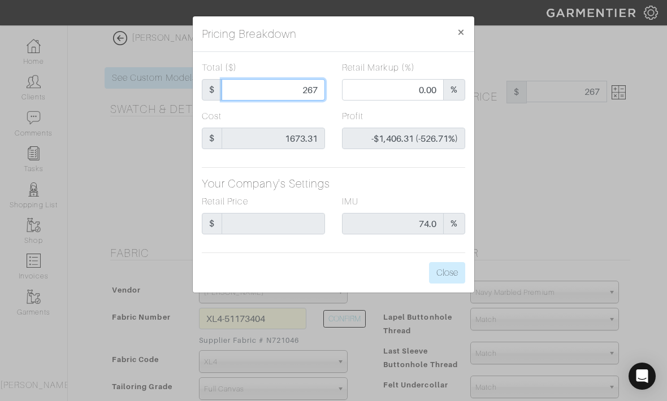
type input "-$1,647.31 (-6335.81%)"
type input "2"
type input "-$1,671.31 (-83565.50%)"
click at [462, 34] on span "×" at bounding box center [461, 31] width 8 height 15
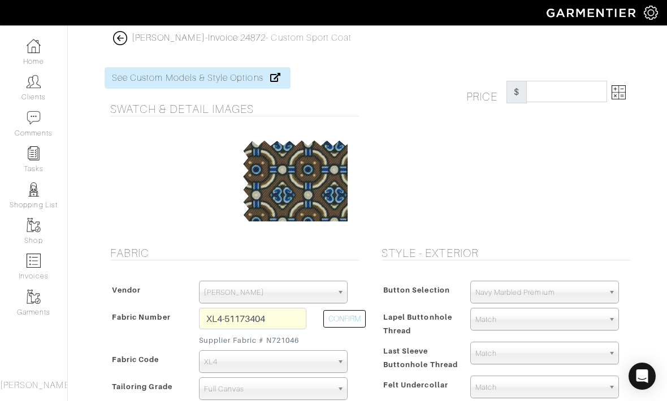
click at [114, 41] on img at bounding box center [120, 38] width 14 height 14
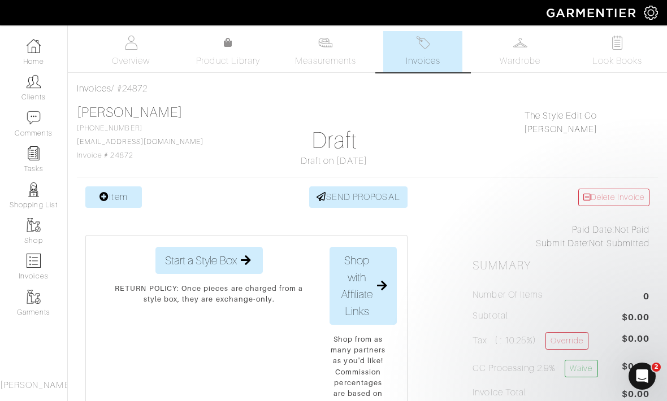
click at [427, 43] on img at bounding box center [423, 43] width 14 height 14
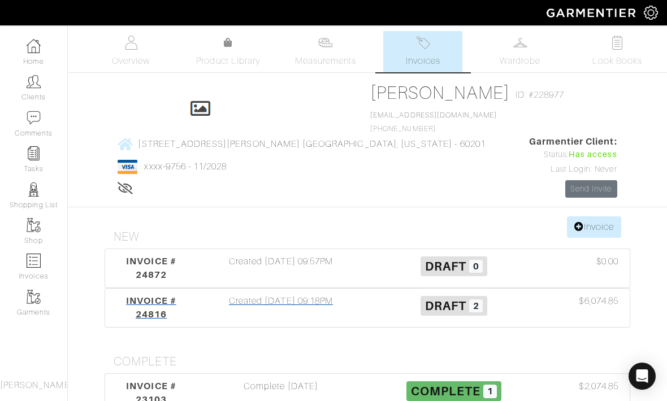
click at [461, 299] on span "Draft" at bounding box center [445, 306] width 41 height 14
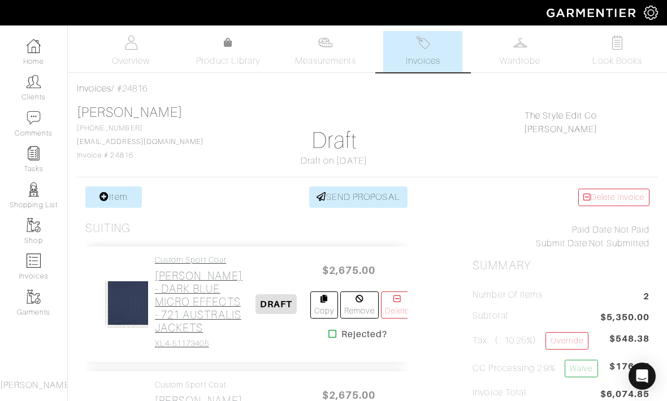
click at [176, 335] on h2 "Loro Piana - DARK BLUE MICRO EFFECTS - 721 AUSTRALIS JACKETS" at bounding box center [199, 302] width 88 height 65
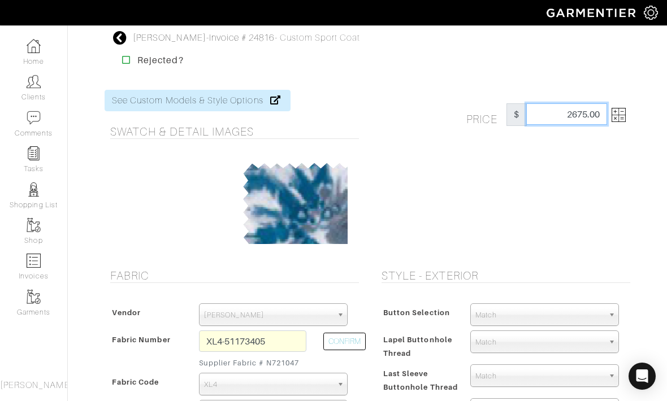
click at [587, 124] on input "2675.00" at bounding box center [566, 113] width 81 height 21
click at [623, 122] on img at bounding box center [619, 115] width 14 height 14
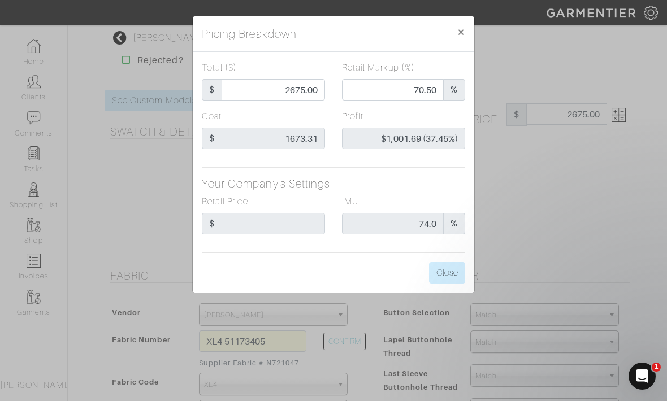
click at [128, 223] on div "Pricing Breakdown × Total ($) $ 2675.00 Retail Markup (%) 70.50 % Cost $ 1673.3…" at bounding box center [333, 200] width 667 height 401
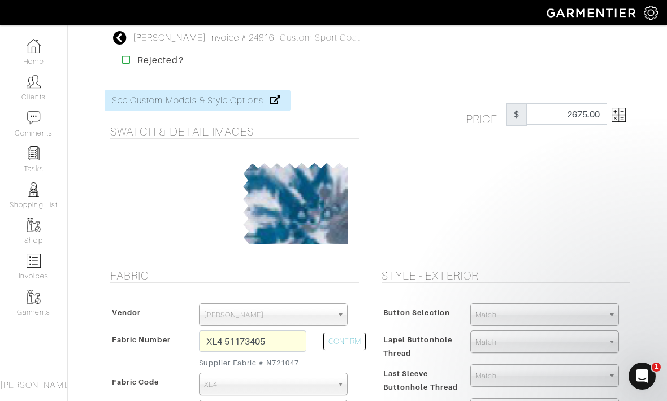
click at [115, 36] on icon at bounding box center [120, 38] width 14 height 14
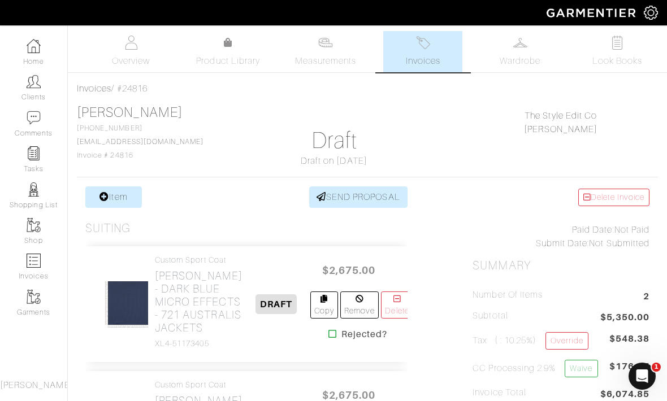
click at [419, 57] on span "Invoices" at bounding box center [423, 61] width 34 height 14
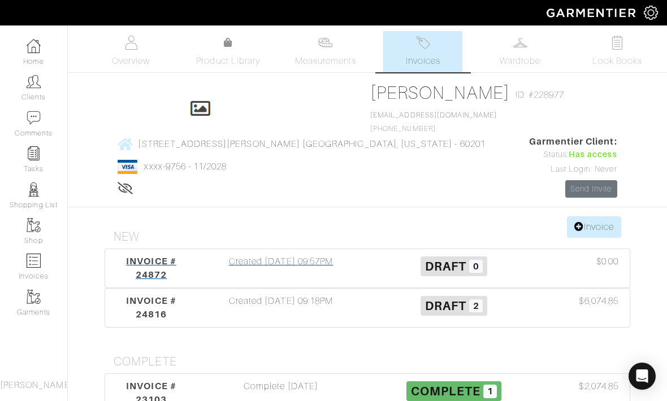
click at [470, 260] on span "0" at bounding box center [476, 267] width 14 height 14
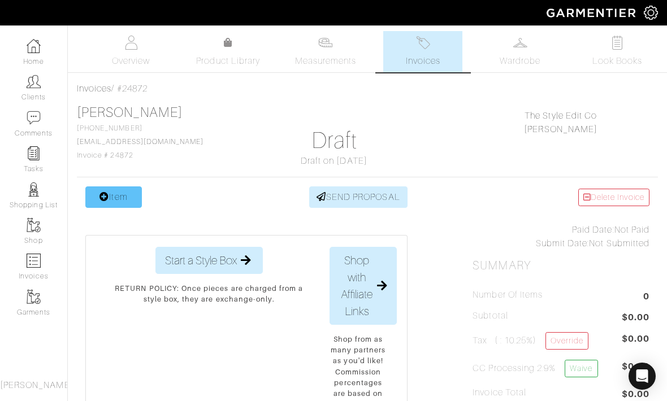
click at [114, 194] on link "Item" at bounding box center [113, 197] width 57 height 21
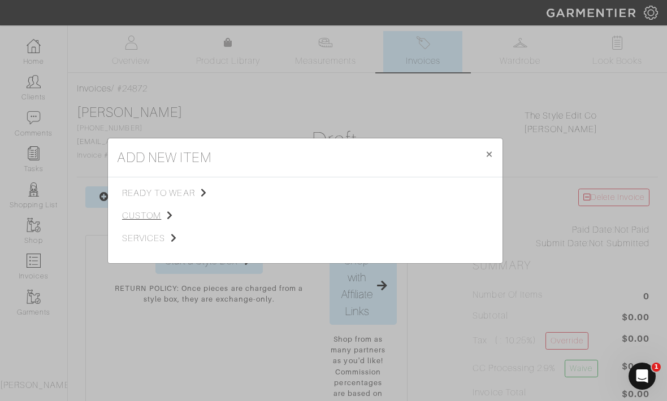
click at [147, 223] on span "custom" at bounding box center [179, 216] width 114 height 14
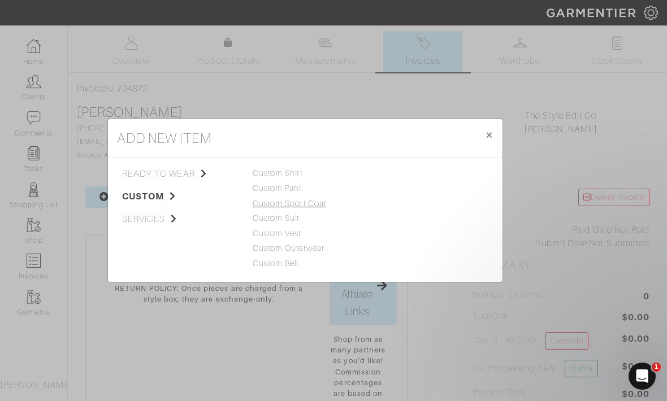
click at [305, 208] on link "Custom Sport Coat" at bounding box center [289, 203] width 73 height 9
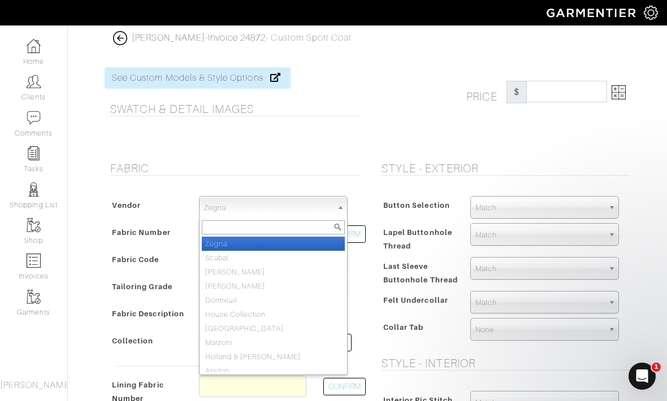
click at [114, 33] on img at bounding box center [120, 38] width 14 height 14
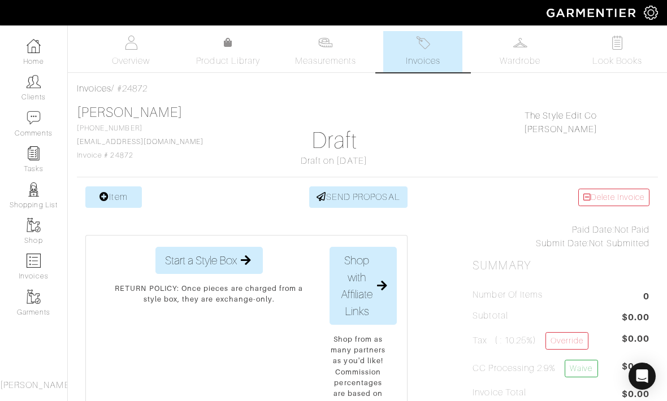
click at [437, 45] on link "Invoices" at bounding box center [422, 51] width 79 height 41
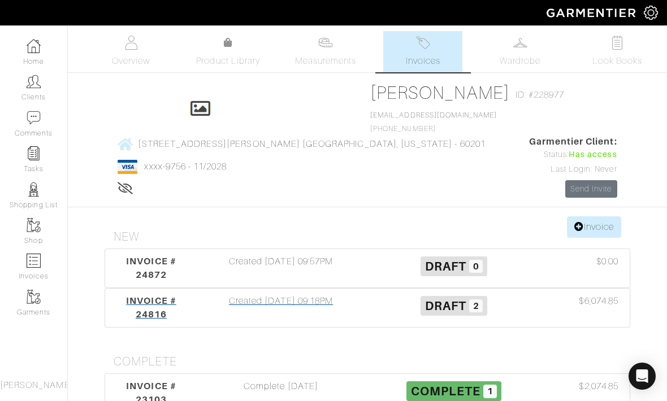
click at [425, 299] on span "Draft" at bounding box center [445, 306] width 41 height 14
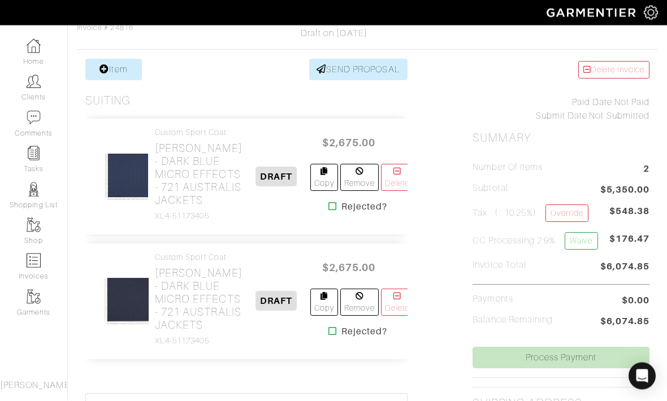
scroll to position [128, 0]
click at [168, 207] on h2 "Loro Piana - DARK BLUE MICRO EFFECTS - 721 AUSTRALIS JACKETS" at bounding box center [199, 174] width 88 height 65
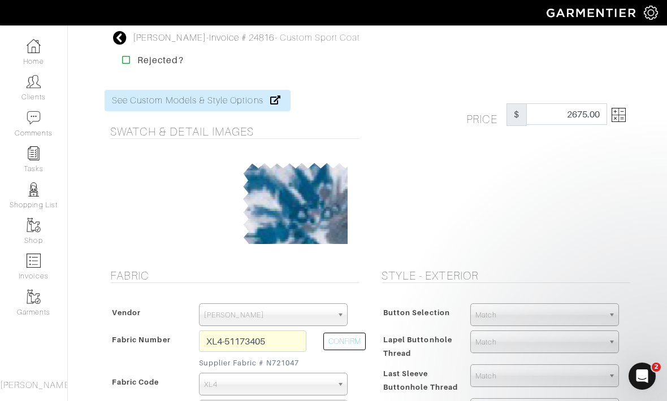
click at [114, 36] on icon at bounding box center [120, 38] width 14 height 14
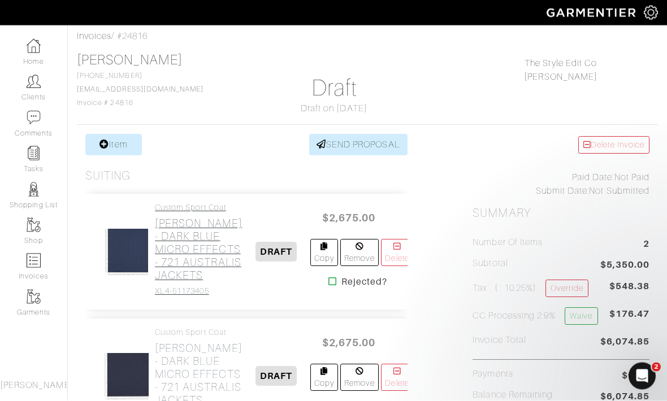
scroll to position [53, 0]
click at [174, 282] on h2 "Loro Piana - DARK BLUE MICRO EFFECTS - 721 AUSTRALIS JACKETS" at bounding box center [199, 249] width 88 height 65
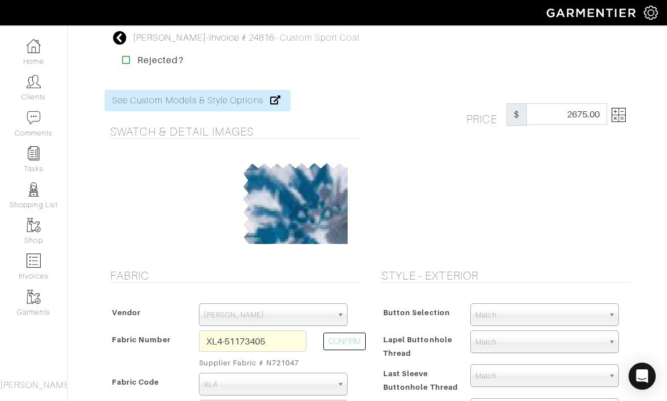
click at [116, 36] on icon at bounding box center [120, 38] width 14 height 14
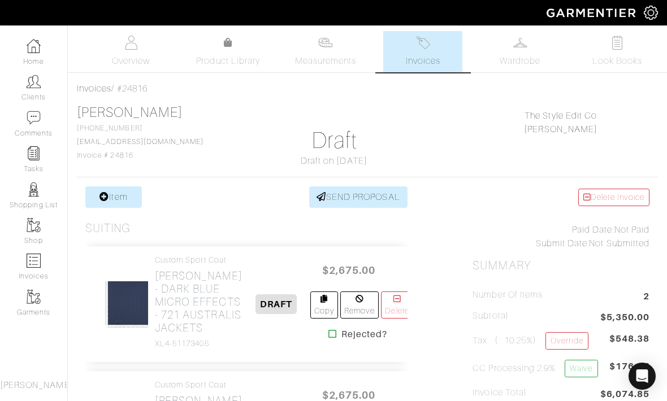
click at [423, 36] on img at bounding box center [423, 43] width 14 height 14
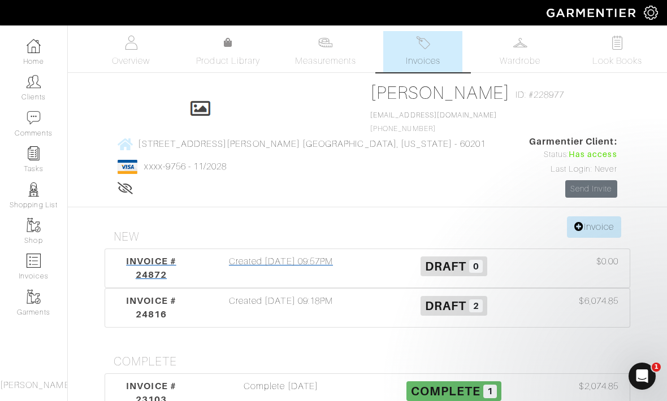
click at [151, 256] on span "INVOICE # 24872" at bounding box center [151, 268] width 50 height 24
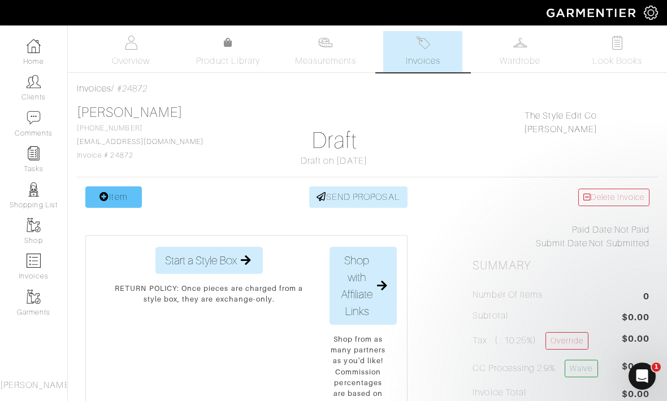
click at [120, 207] on link "Item" at bounding box center [113, 197] width 57 height 21
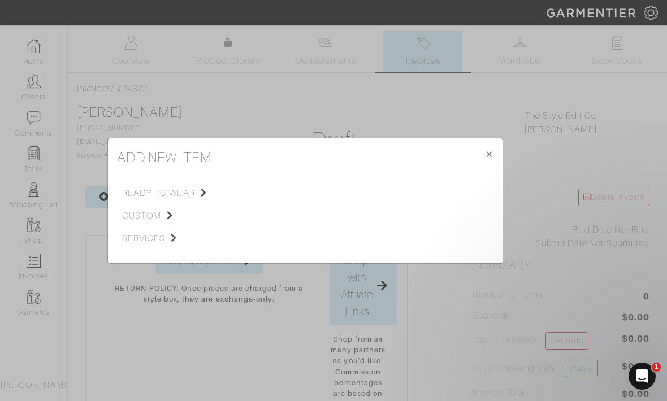
click at [298, 108] on div "add new item × Close ready to wear custom services Tops Bottoms Sport Coats Sui…" at bounding box center [333, 200] width 667 height 401
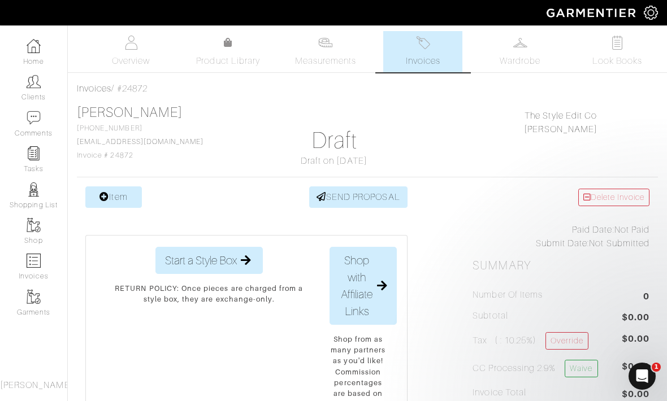
click at [419, 71] on link "Invoices" at bounding box center [422, 51] width 79 height 41
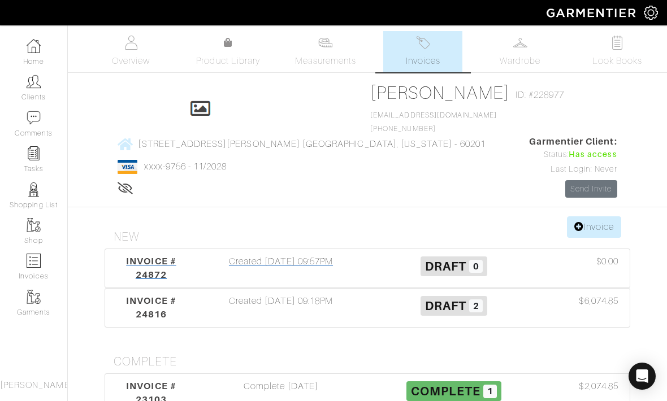
click at [367, 255] on div "Draft 0" at bounding box center [453, 268] width 173 height 27
click at [444, 294] on div "Draft 2" at bounding box center [453, 307] width 173 height 27
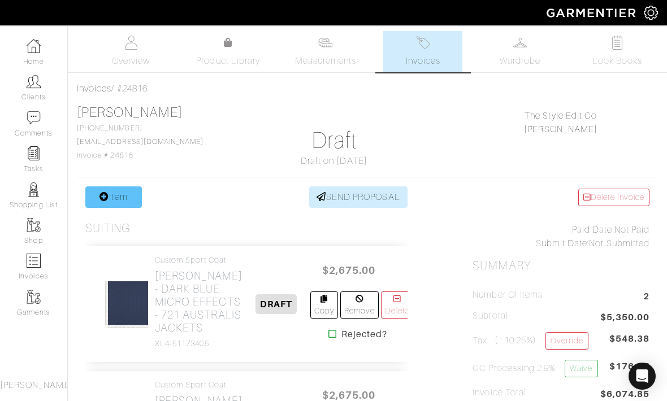
click at [121, 193] on link "Item" at bounding box center [113, 197] width 57 height 21
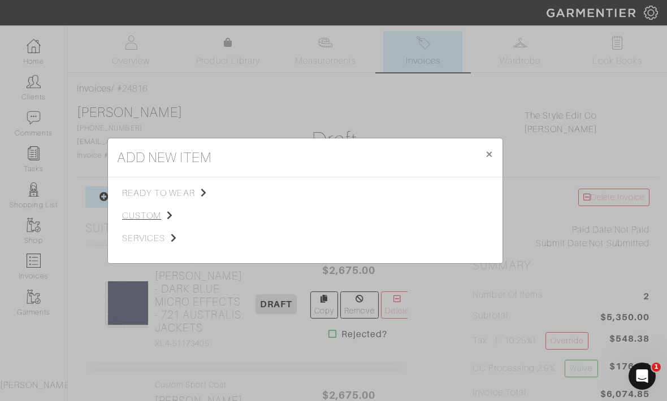
click at [147, 223] on span "custom" at bounding box center [179, 216] width 114 height 14
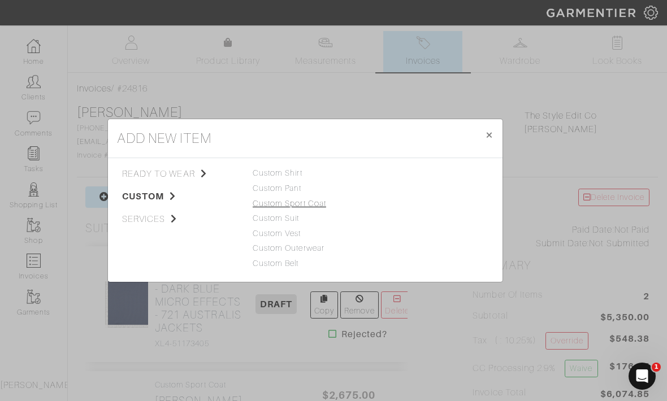
click at [304, 208] on link "Custom Sport Coat" at bounding box center [289, 203] width 73 height 9
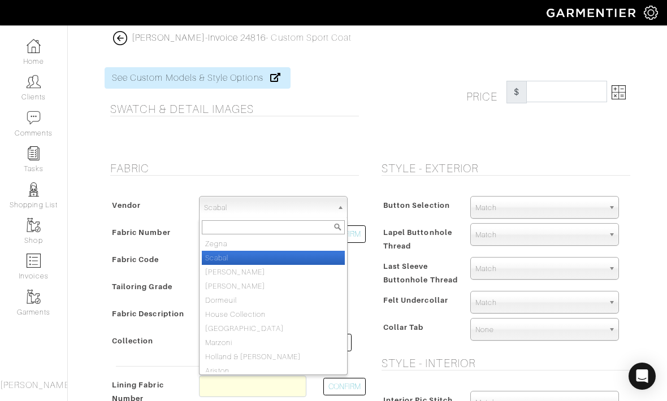
select select "76"
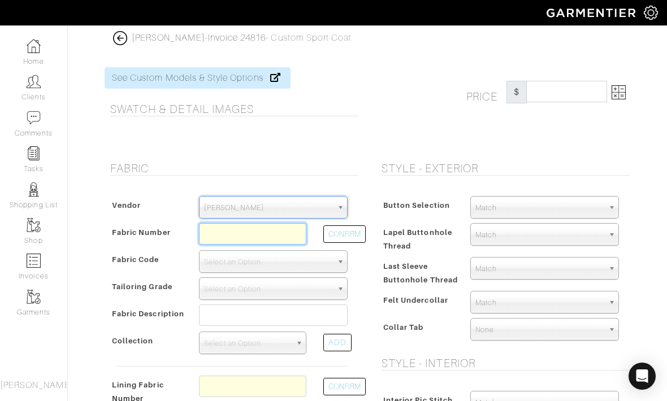
click at [268, 236] on input "text" at bounding box center [252, 233] width 107 height 21
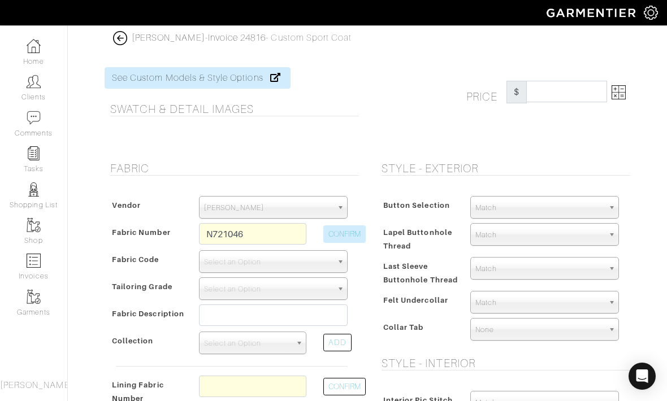
click at [350, 232] on button "CONFIRM" at bounding box center [344, 235] width 42 height 18
type input "XL4-51173404"
select select "1098"
type input "MEDIUM BLUE MICRO EFFECTS - 721 AUSTRALIS JACKETS"
select select
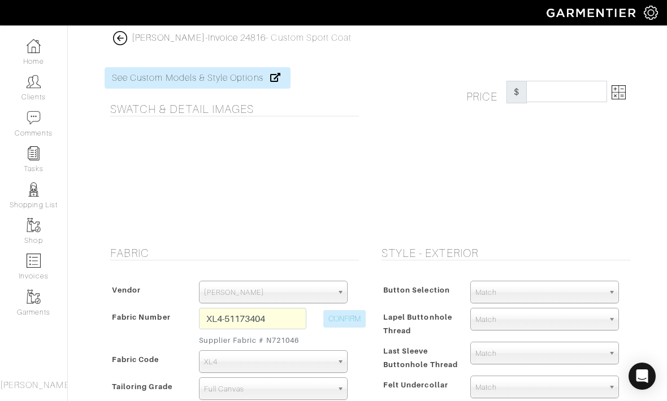
type input "3034.62"
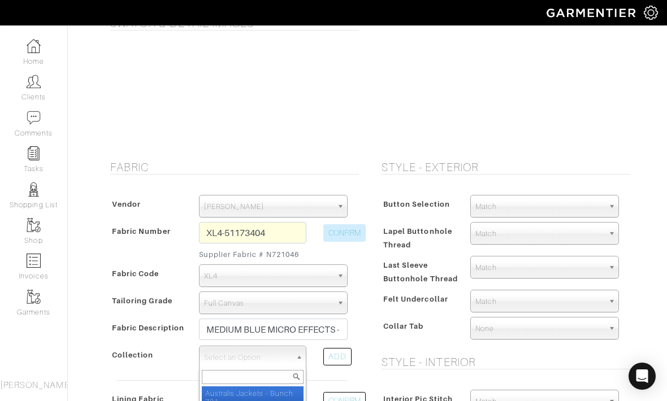
scroll to position [225, 0]
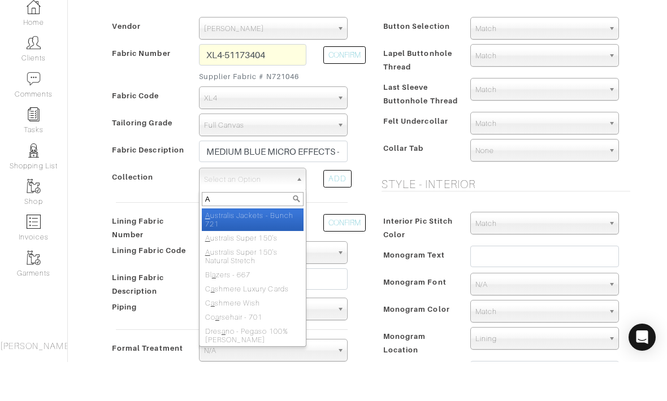
type input "AU"
select select "827"
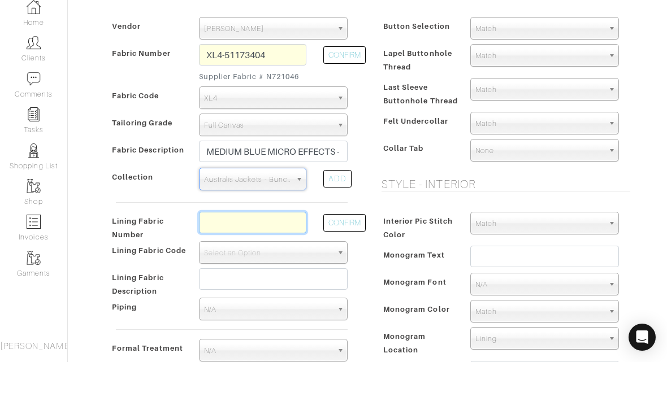
click at [263, 251] on input "text" at bounding box center [252, 261] width 107 height 21
type input "L4-4072788"
select select "6295"
type input "Brown Neat"
type input "3084.62"
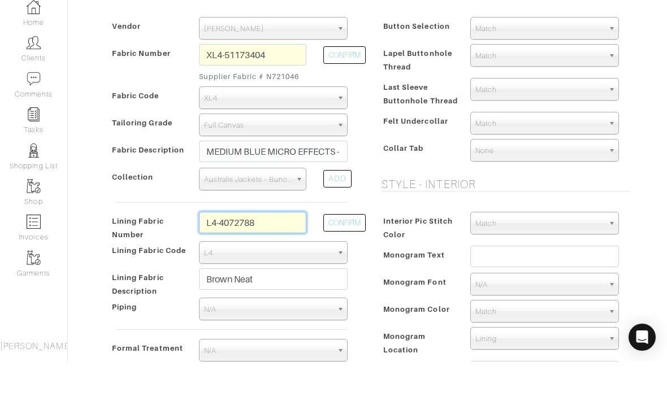
type input "L4-4072788"
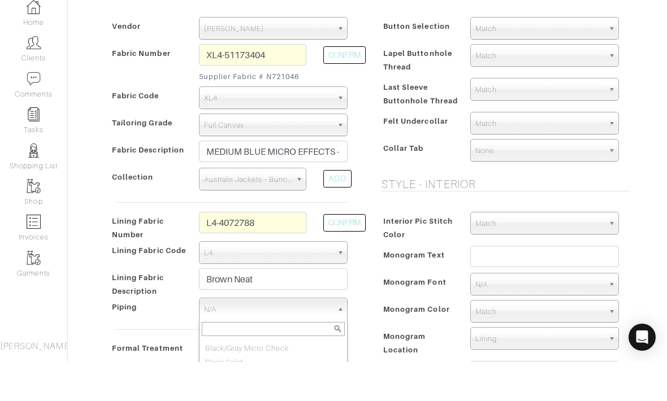
scroll to position [39, 0]
click at [296, 361] on input "text" at bounding box center [273, 368] width 143 height 14
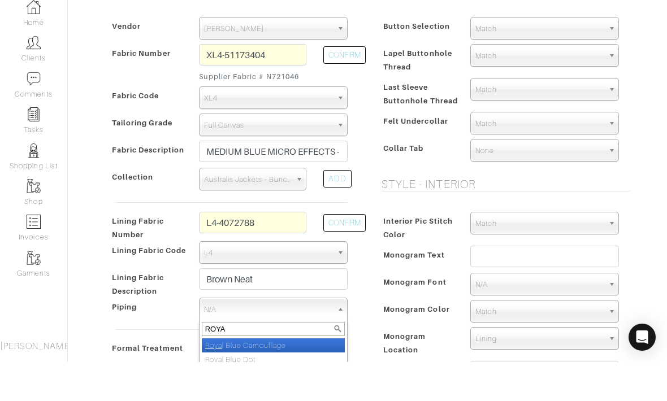
type input "ROYAL"
select select "148"
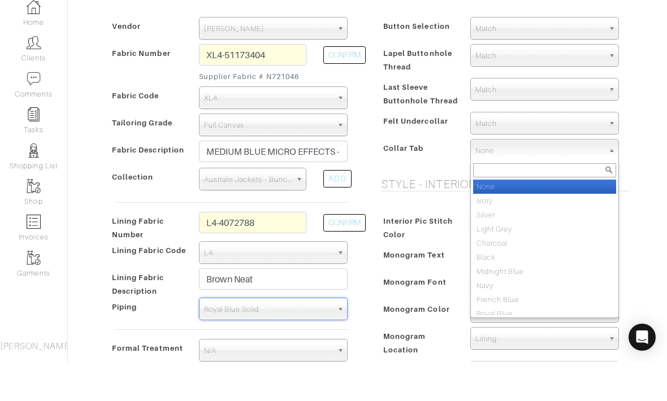
click at [579, 56] on link "Match" at bounding box center [544, 67] width 149 height 23
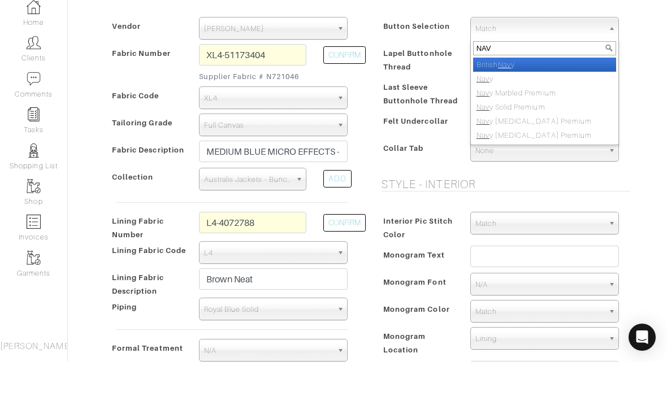
type input "NAVY"
select select "114"
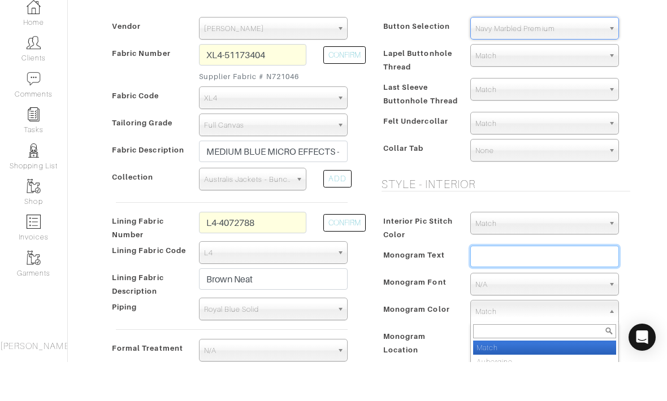
click at [583, 285] on input "text" at bounding box center [544, 295] width 149 height 21
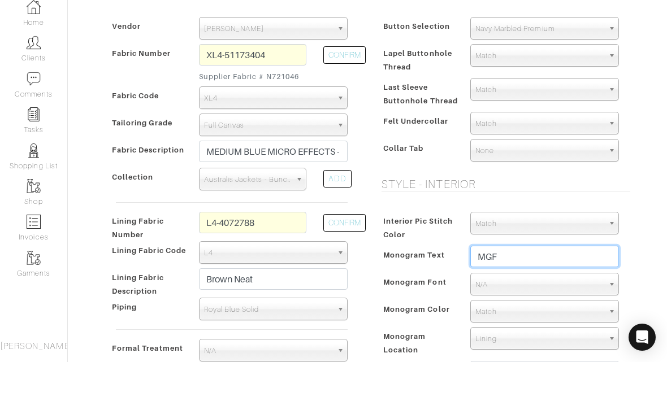
type input "MGF"
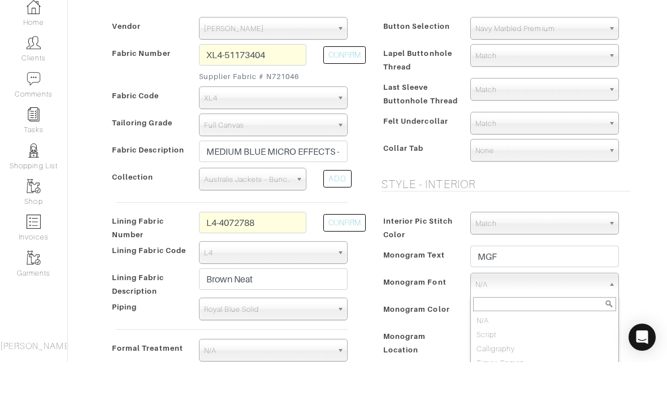
select select "Block"
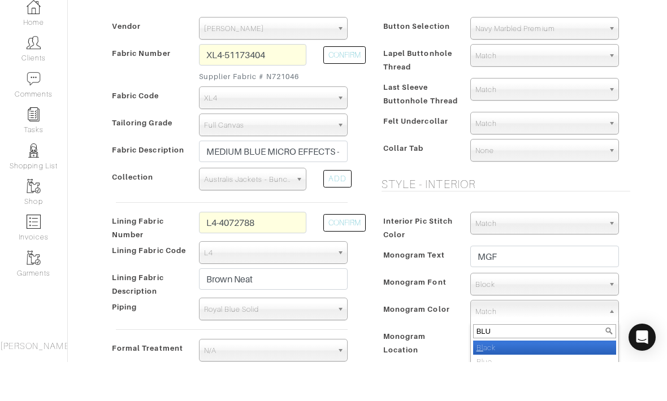
type input "BLUE"
select select "17"
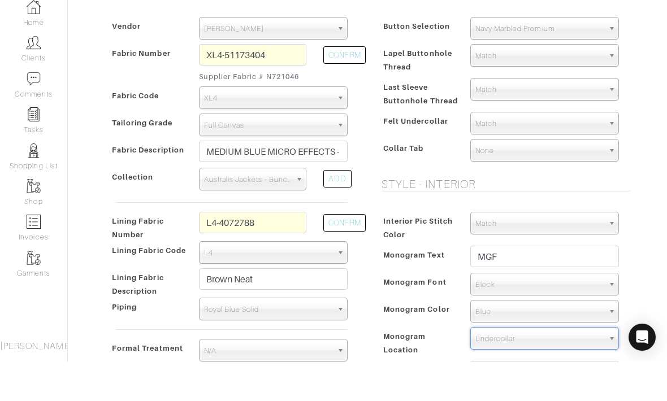
select select "Undercollar"
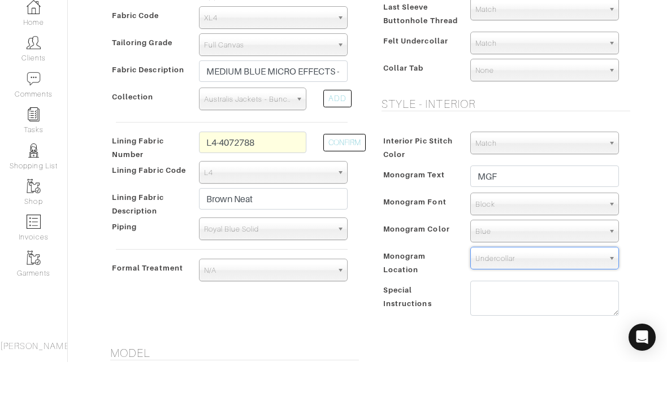
scroll to position [307, 0]
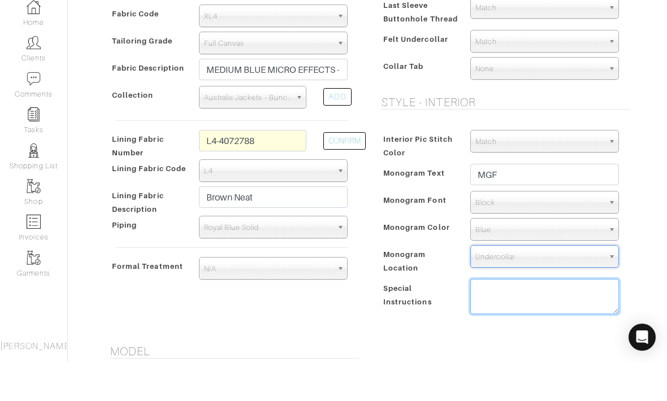
click at [550, 318] on textarea at bounding box center [544, 335] width 149 height 35
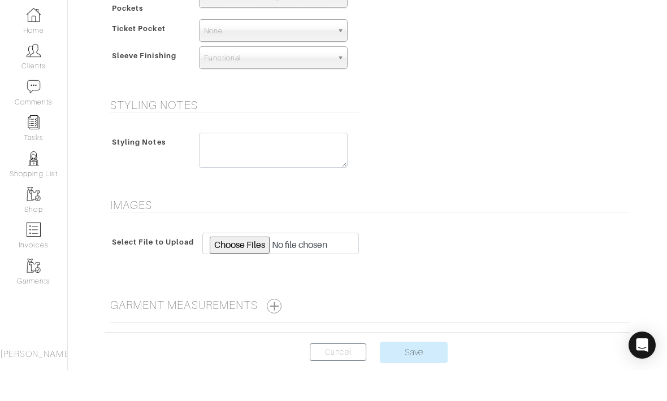
scroll to position [885, 0]
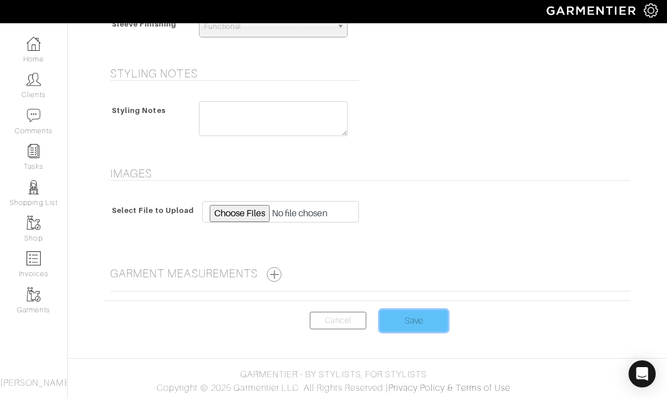
click at [424, 326] on input "Save" at bounding box center [414, 323] width 68 height 21
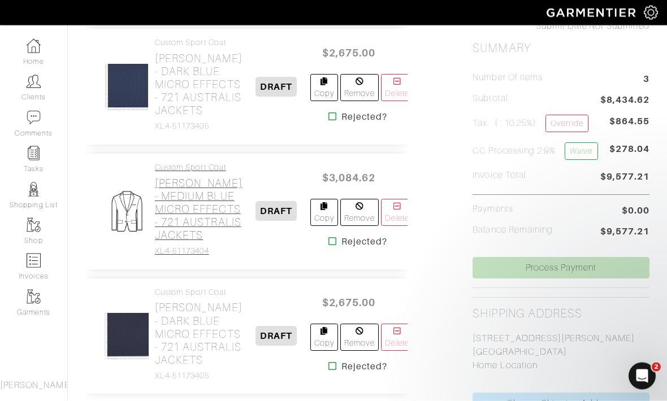
scroll to position [218, 0]
click at [175, 242] on h2 "Loro Piana - MEDIUM BLUE MICRO EFFECTS - 721 AUSTRALIS JACKETS" at bounding box center [199, 209] width 88 height 65
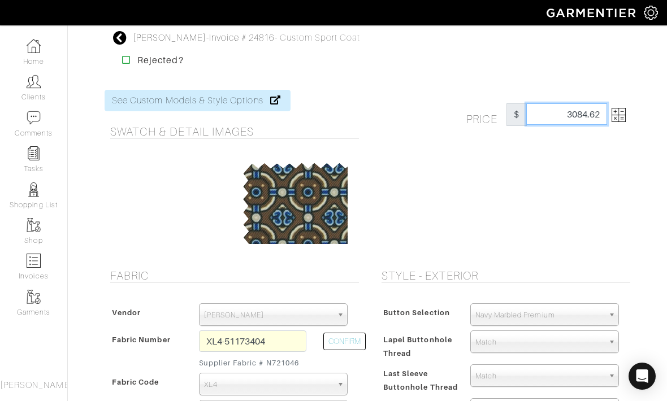
click at [561, 106] on input "3084.62" at bounding box center [566, 113] width 81 height 21
click at [612, 114] on img at bounding box center [619, 115] width 14 height 14
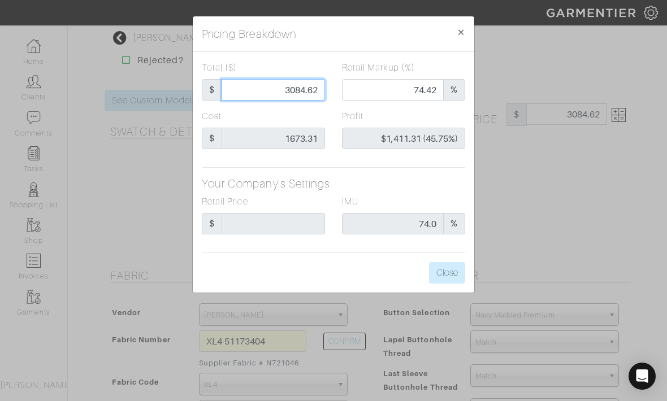
click at [310, 92] on input "3084.62" at bounding box center [273, 89] width 103 height 21
type input "3084.6"
type input "$1,411.29 (45.75%)"
type input "3084."
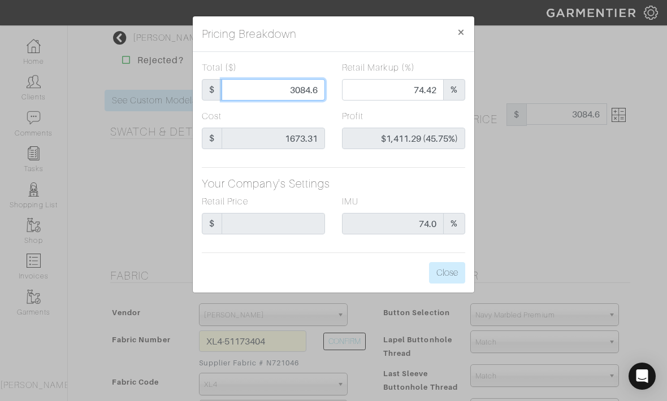
type input "3084."
type input "$1,410.69 (45.74%)"
type input "3084"
type input "308"
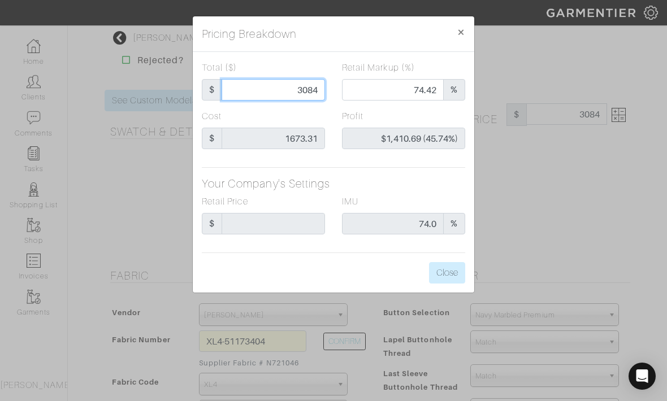
type input "308"
type input "0.00"
type input "-$1,365.31 (-443.28%)"
type input "30"
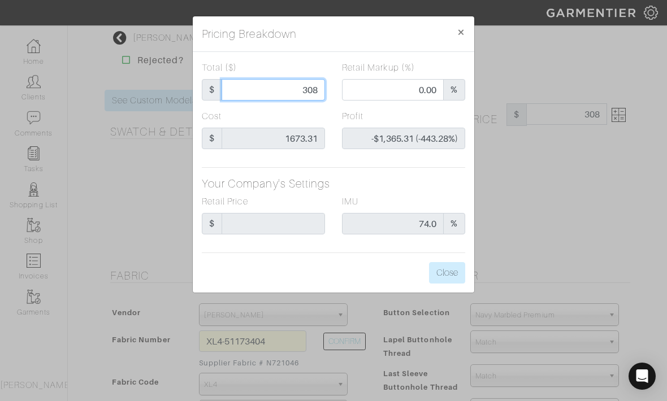
type input "-$1,643.31 (-5477.70%)"
type input "3"
type input "-$1,670.31 (-55677.00%)"
type input "2"
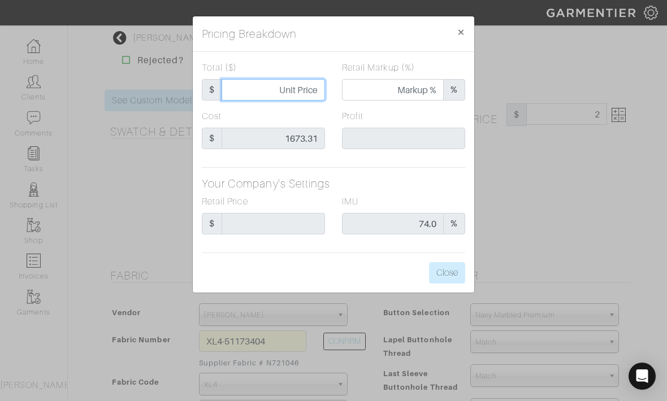
type input "2"
type input "0.00"
type input "-$1,671.31 (-83565.50%)"
type input "26"
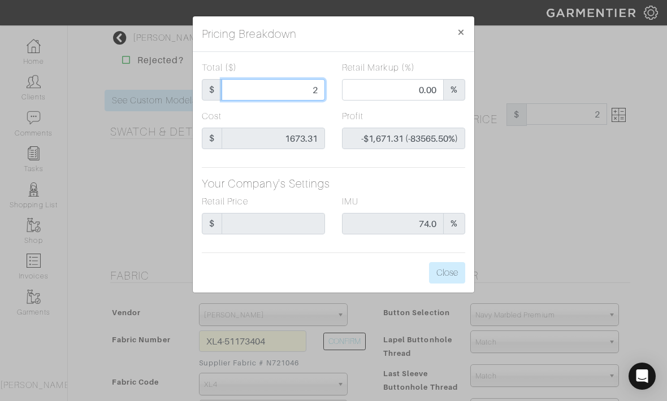
type input "-$1,647.31 (-6335.81%)"
type input "267"
type input "-$1,406.31 (-526.71%)"
type input "2675"
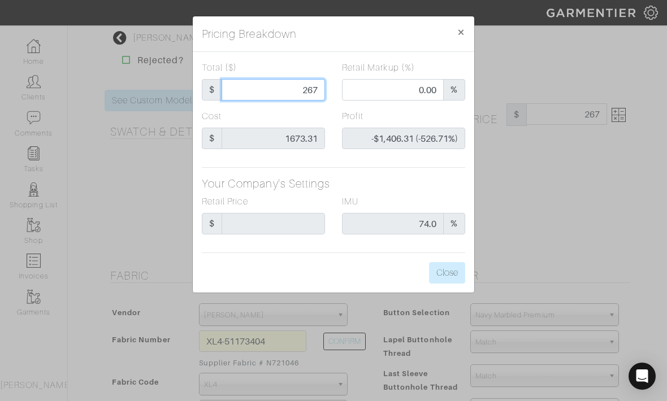
type input "2675"
type input "70.50"
type input "$1,001.69 (37.45%)"
click at [449, 270] on button "Close" at bounding box center [447, 272] width 36 height 21
type input "2675.00"
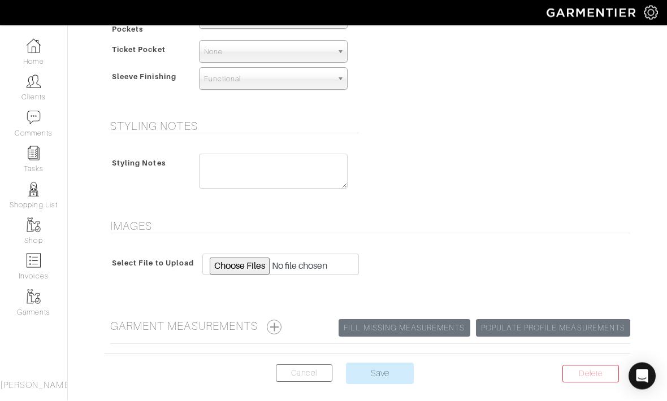
scroll to position [870, 0]
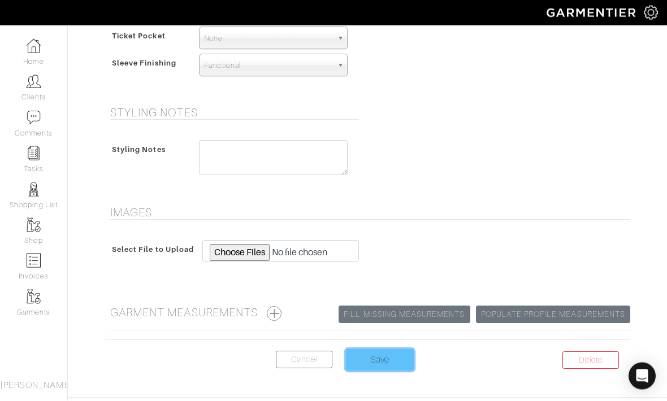
click at [392, 364] on input "Save" at bounding box center [380, 360] width 68 height 21
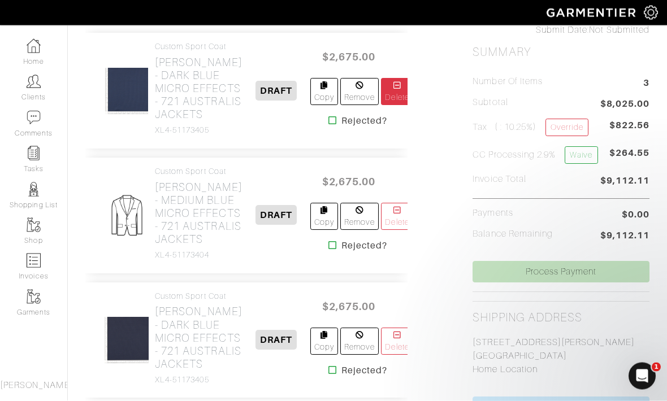
scroll to position [214, 0]
click at [382, 105] on link "Delete" at bounding box center [397, 91] width 32 height 27
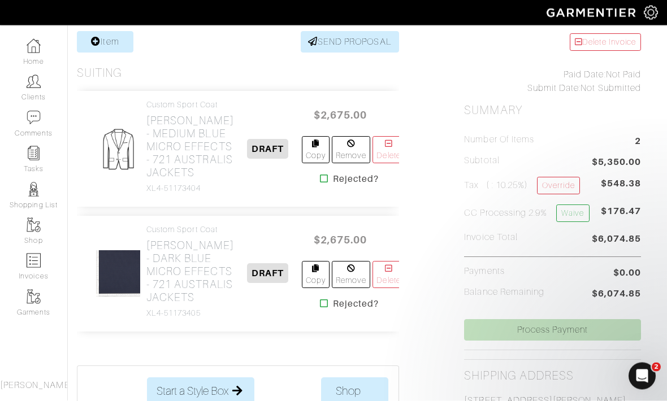
scroll to position [156, 8]
click at [384, 272] on icon at bounding box center [389, 268] width 10 height 8
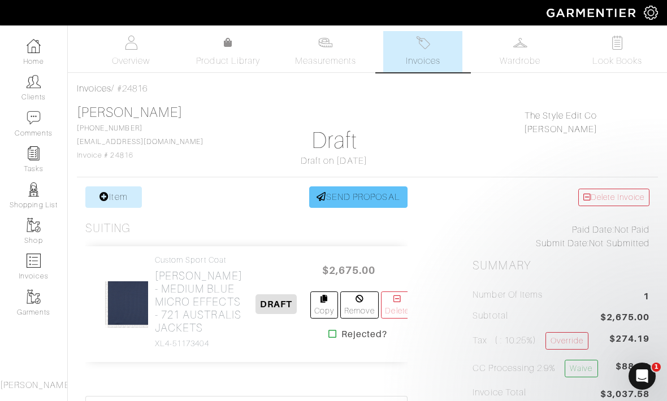
click at [323, 187] on link "SEND PROPOSAL" at bounding box center [358, 197] width 98 height 21
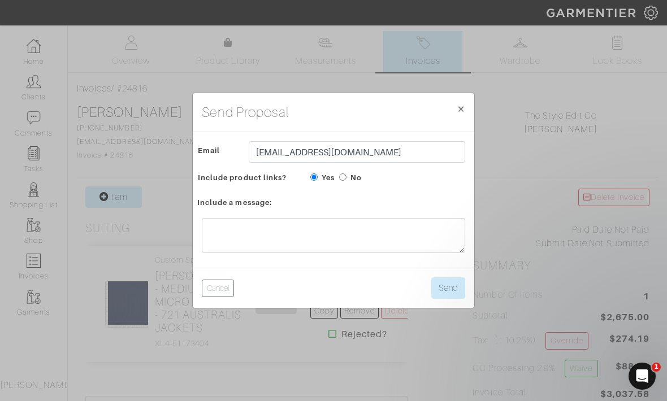
click at [461, 116] on span "×" at bounding box center [461, 108] width 8 height 15
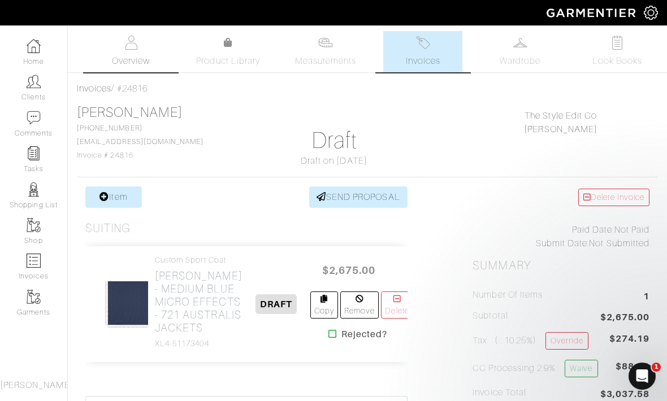
click at [133, 59] on span "Overview" at bounding box center [131, 61] width 38 height 14
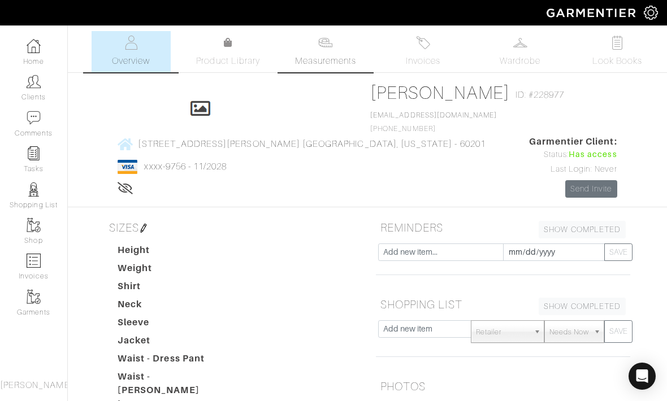
click at [301, 63] on span "Measurements" at bounding box center [326, 61] width 62 height 14
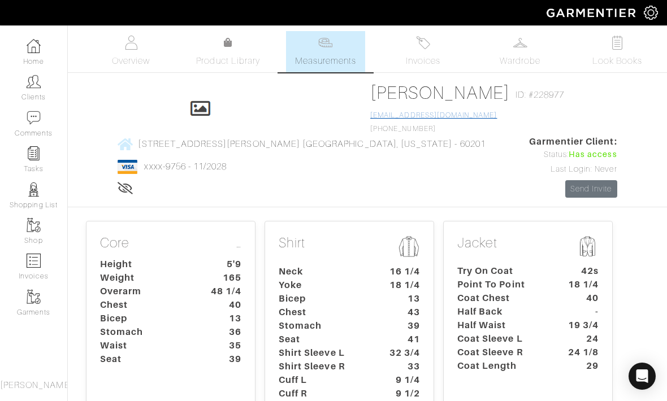
click at [370, 117] on link "[EMAIL_ADDRESS][DOMAIN_NAME]" at bounding box center [433, 115] width 127 height 8
click at [130, 59] on span "Overview" at bounding box center [131, 61] width 38 height 14
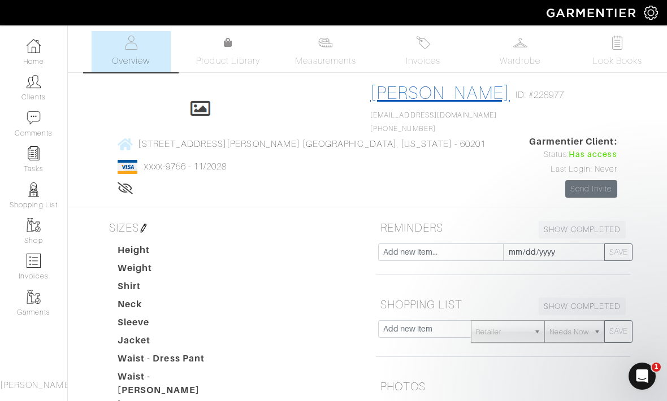
click at [370, 90] on link "[PERSON_NAME]" at bounding box center [440, 93] width 140 height 20
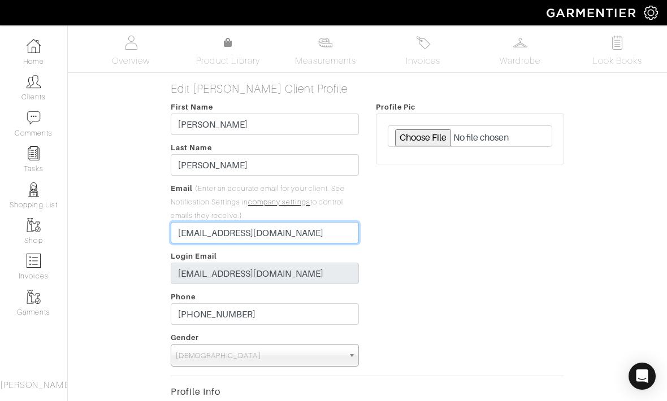
drag, startPoint x: 274, startPoint y: 232, endPoint x: 150, endPoint y: 228, distance: 124.4
drag, startPoint x: 264, startPoint y: 229, endPoint x: 155, endPoint y: 223, distance: 108.7
type input "[EMAIL_ADDRESS][DOMAIN_NAME]"
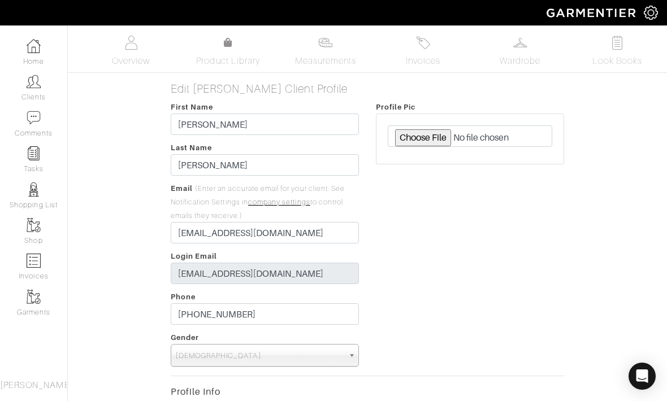
click at [549, 255] on div "Profile Pic" at bounding box center [469, 233] width 205 height 267
click at [552, 213] on div "Profile Pic" at bounding box center [469, 233] width 205 height 267
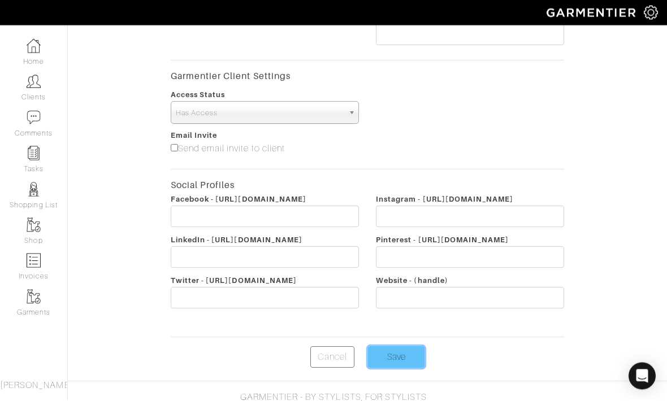
click at [406, 369] on input "Save" at bounding box center [396, 357] width 57 height 21
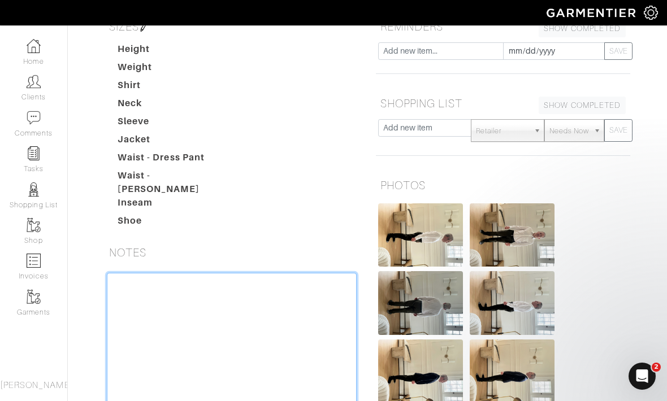
click at [224, 273] on textarea at bounding box center [232, 345] width 250 height 144
paste textarea "[EMAIL_ADDRESS][DOMAIN_NAME]"
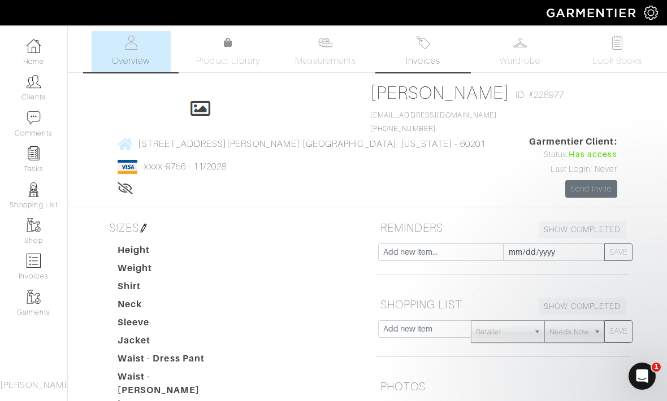
type textarea "[EMAIL_ADDRESS][DOMAIN_NAME] [PERSON_NAME]’S EMAIL"
click at [424, 59] on span "Invoices" at bounding box center [423, 61] width 34 height 14
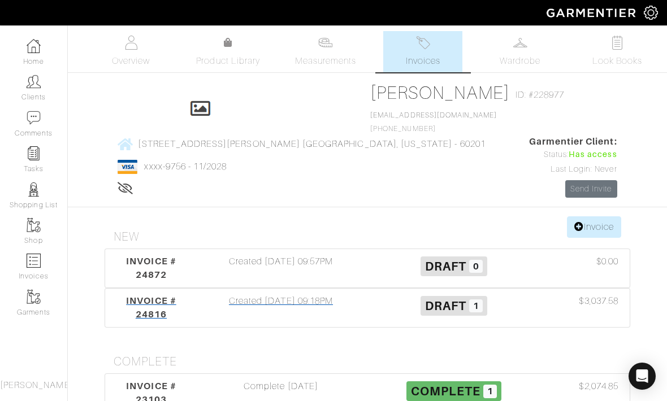
click at [384, 294] on div "Draft 1" at bounding box center [453, 307] width 173 height 27
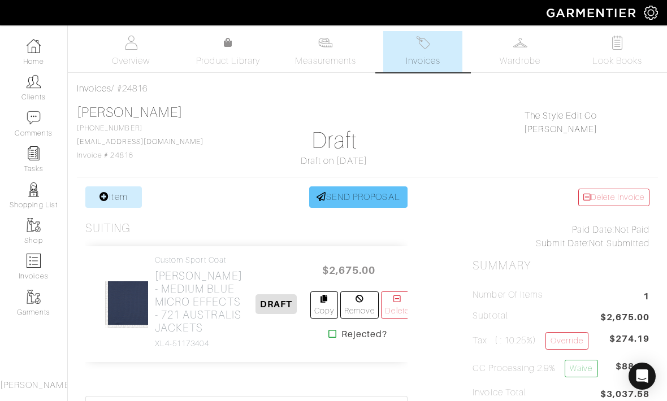
click at [327, 197] on link "SEND PROPOSAL" at bounding box center [358, 197] width 98 height 21
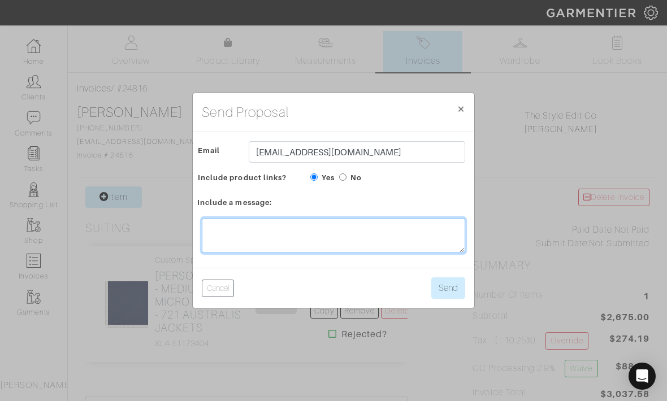
click at [345, 253] on textarea at bounding box center [333, 235] width 263 height 35
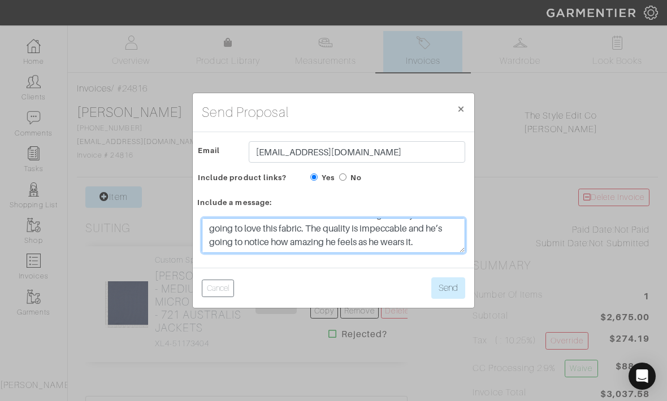
scroll to position [14, 0]
click at [412, 253] on textarea "Hi! Take a look and let me know if this is all good to you! He’s going to love …" at bounding box center [333, 235] width 263 height 35
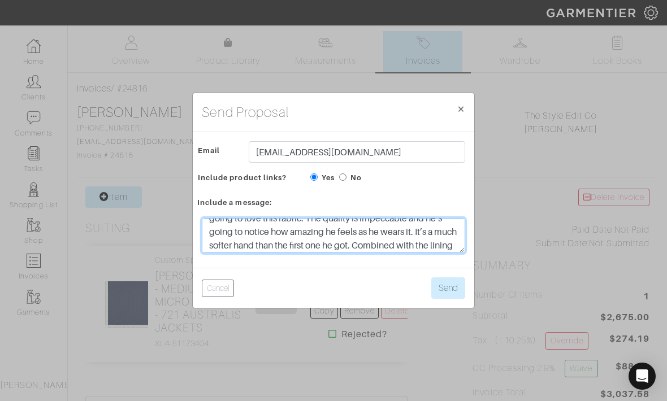
scroll to position [24, 0]
drag, startPoint x: 417, startPoint y: 254, endPoint x: 194, endPoint y: 254, distance: 223.3
click at [194, 254] on div "Hi! Take a look and let me know if this is all good to you! He’s going to love …" at bounding box center [333, 238] width 281 height 59
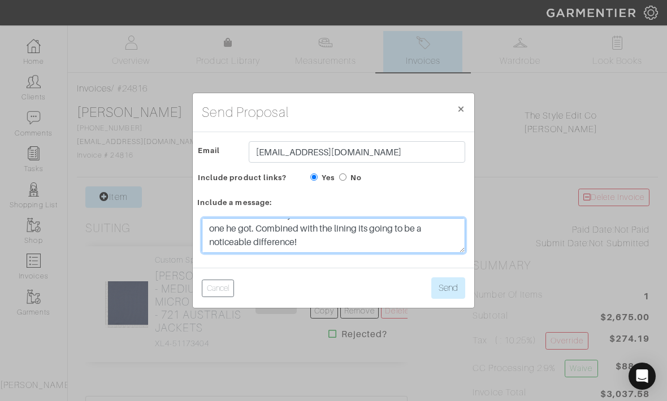
scroll to position [41, 0]
type textarea "Hi! Take a look and let me know if this is all good to you! He’s going to love …"
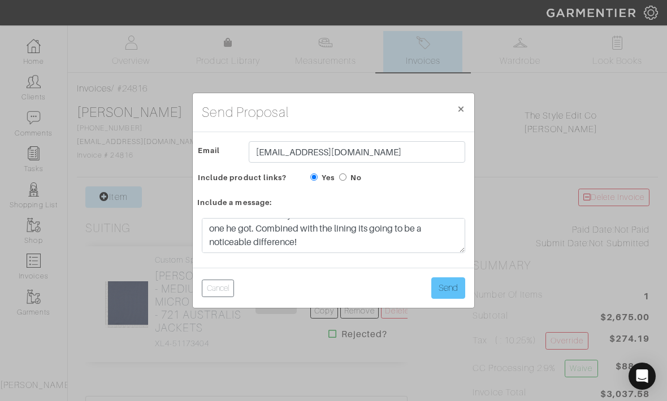
click at [446, 299] on button "Send" at bounding box center [448, 288] width 34 height 21
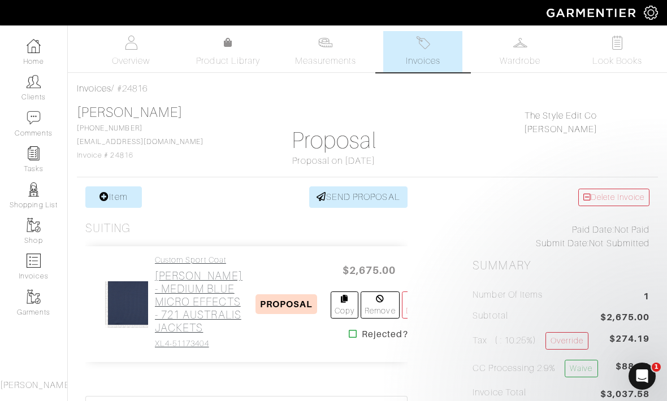
click at [165, 317] on h2 "[PERSON_NAME] - MEDIUM BLUE MICRO EFFECTS - 721 AUSTRALIS JACKETS" at bounding box center [199, 302] width 88 height 65
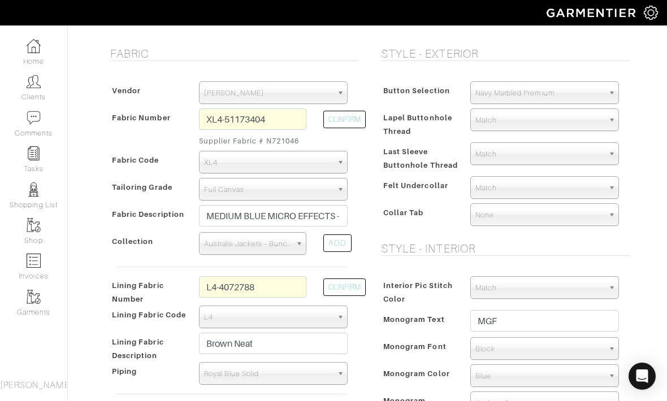
scroll to position [222, 0]
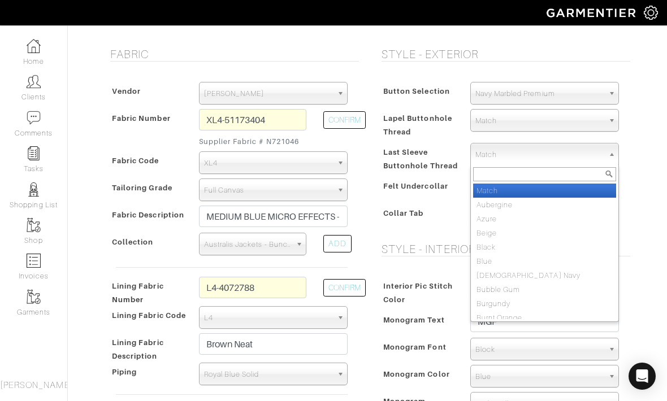
click at [605, 55] on h5 "Style - Exterior" at bounding box center [506, 54] width 249 height 14
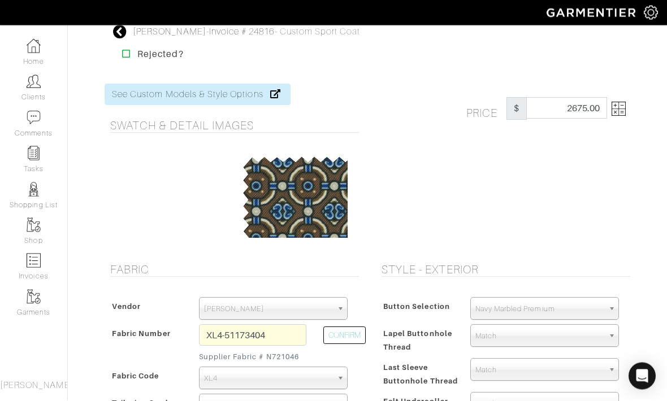
scroll to position [0, 0]
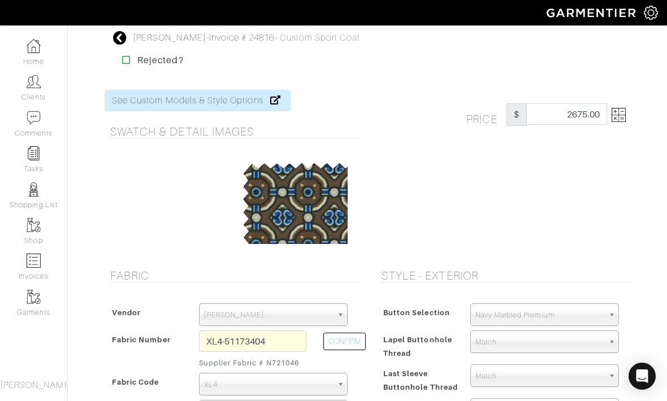
click at [122, 32] on icon at bounding box center [120, 38] width 14 height 14
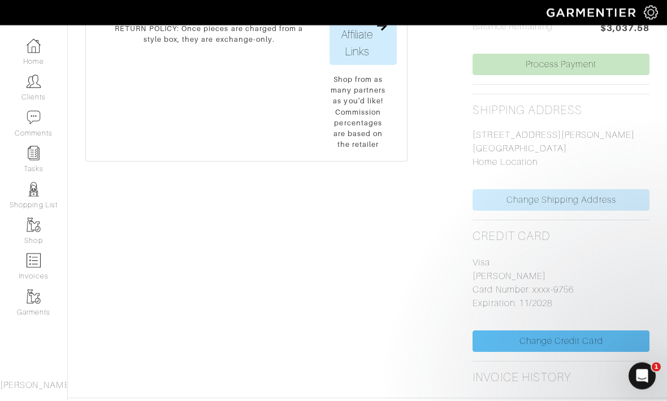
scroll to position [421, 0]
click at [584, 336] on link "Change Credit Card" at bounding box center [561, 341] width 177 height 21
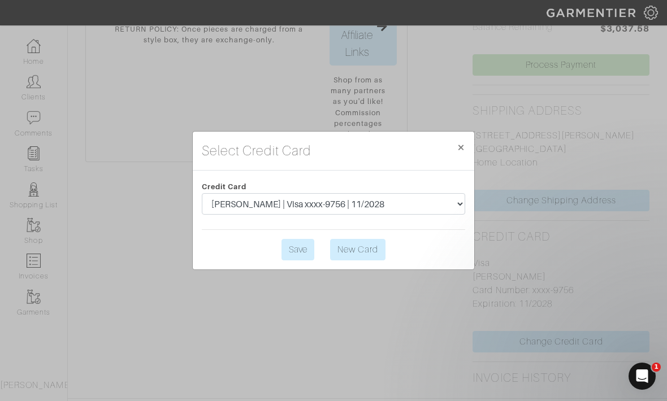
click at [366, 261] on link "New Card" at bounding box center [357, 249] width 55 height 21
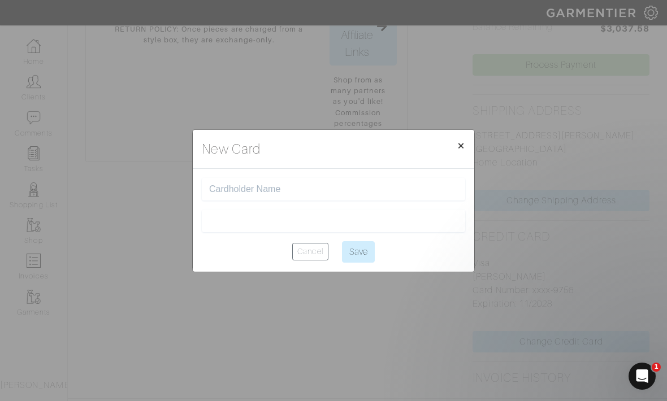
click at [458, 153] on span "×" at bounding box center [461, 145] width 8 height 15
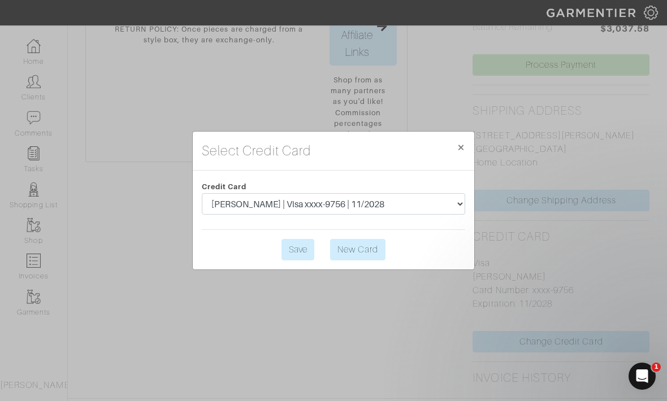
click at [352, 261] on link "New Card" at bounding box center [357, 249] width 55 height 21
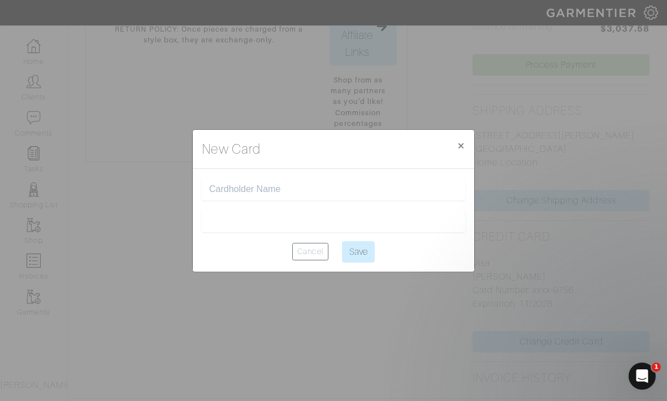
click at [298, 195] on input "text" at bounding box center [333, 189] width 249 height 11
type input "m"
type input "[PERSON_NAME]"
click at [367, 263] on input "Save" at bounding box center [358, 251] width 33 height 21
type input "Saving..."
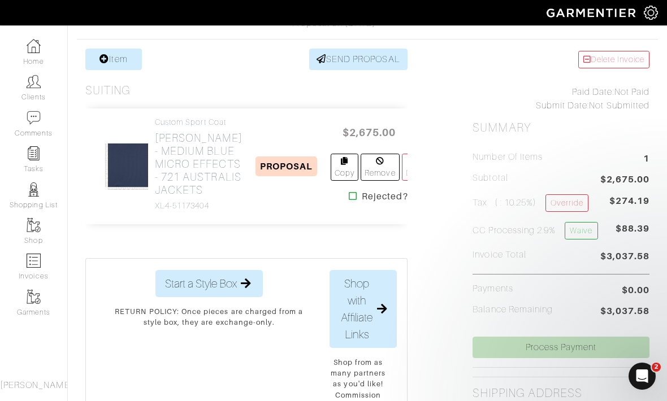
scroll to position [137, 0]
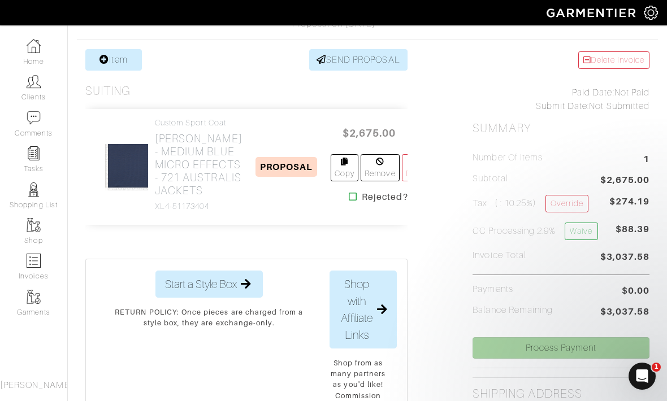
click at [569, 350] on link "Process Payment" at bounding box center [561, 347] width 177 height 21
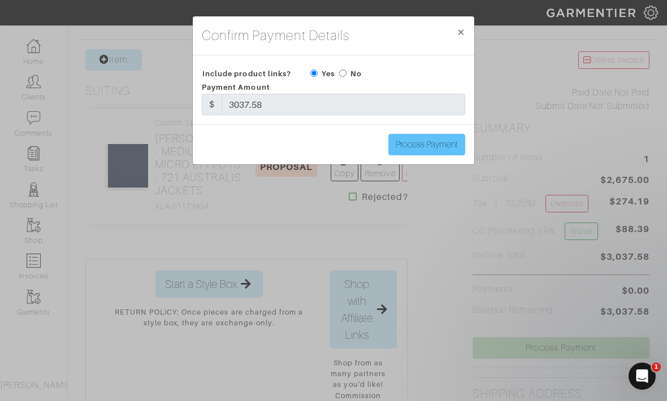
click at [437, 143] on input "Process Payment" at bounding box center [426, 144] width 77 height 21
type input "Process Payment"
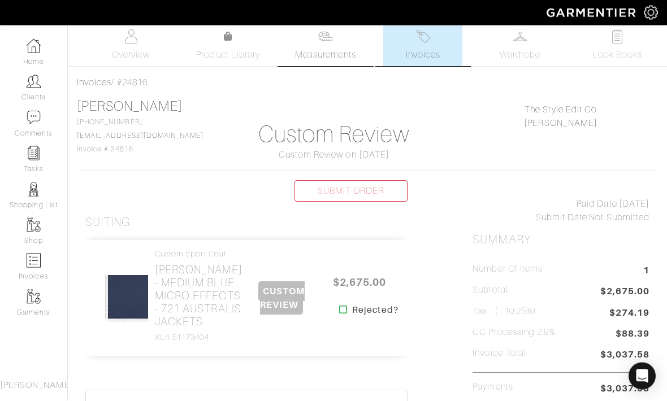
scroll to position [6, 0]
click at [318, 50] on span "Measurements" at bounding box center [326, 55] width 62 height 14
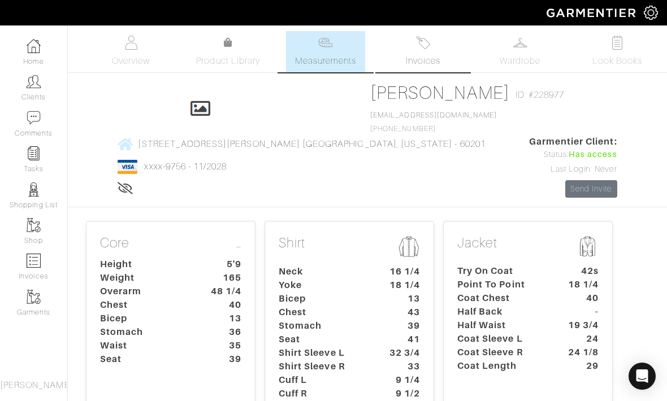
click at [408, 51] on link "Invoices" at bounding box center [422, 51] width 79 height 41
